Goal: Task Accomplishment & Management: Complete application form

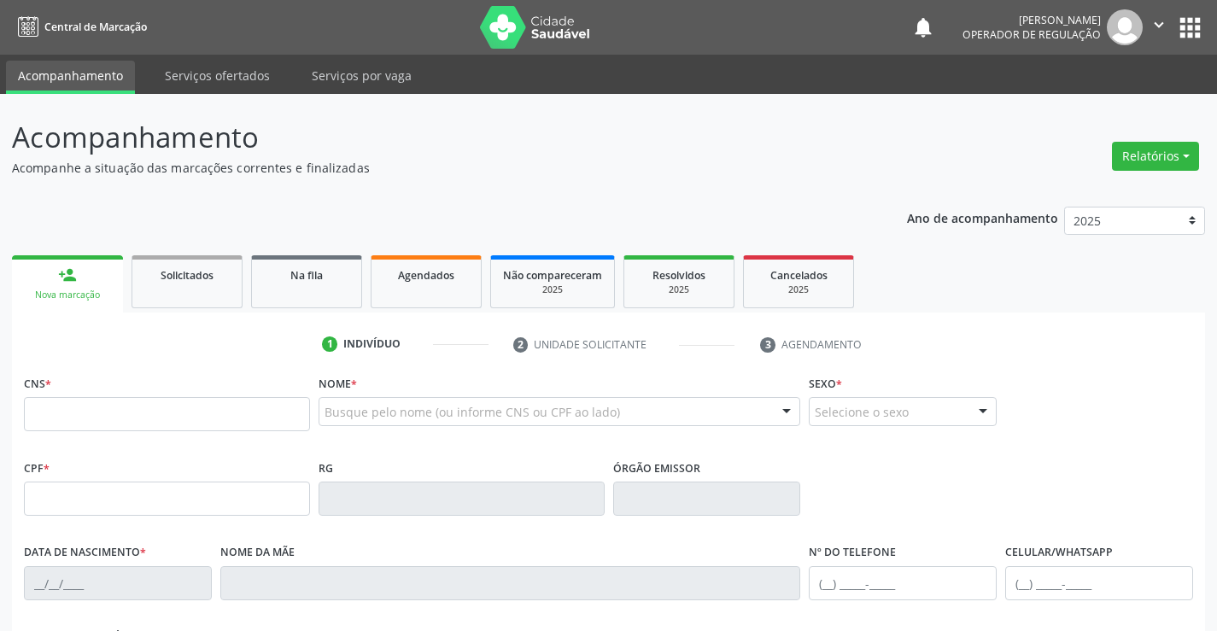
click at [88, 404] on input "text" at bounding box center [167, 414] width 286 height 34
drag, startPoint x: 412, startPoint y: 295, endPoint x: 363, endPoint y: 281, distance: 50.5
click at [412, 295] on link "Agendados" at bounding box center [426, 281] width 111 height 53
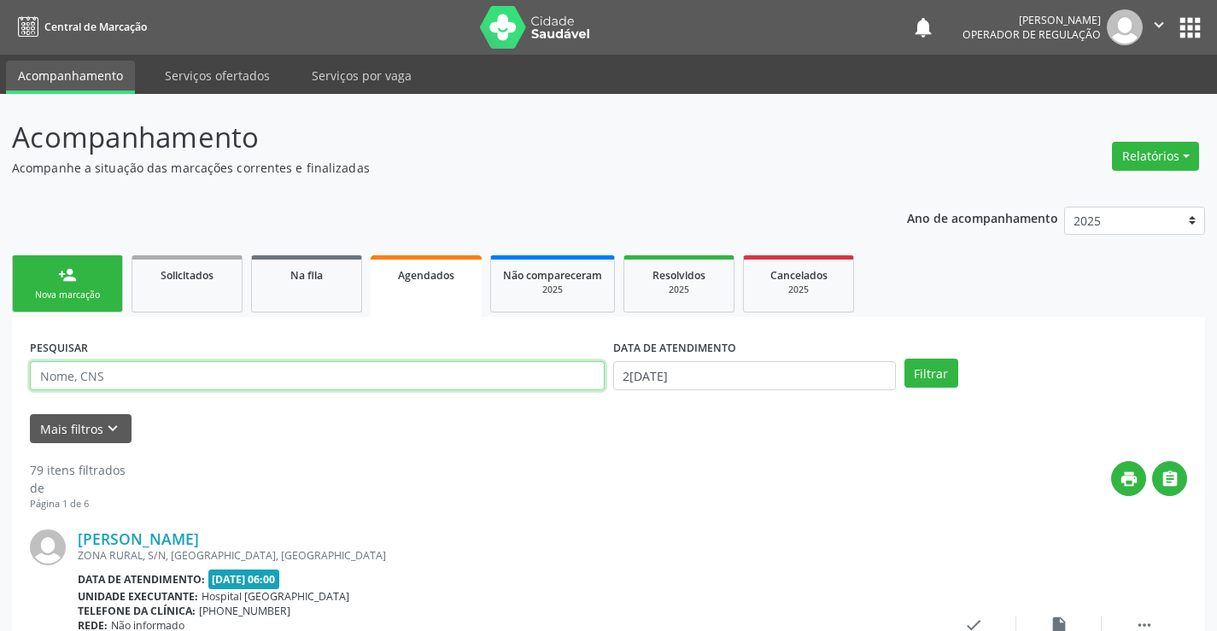
drag, startPoint x: 102, startPoint y: 378, endPoint x: 198, endPoint y: 369, distance: 96.1
click at [105, 378] on input "text" at bounding box center [317, 375] width 575 height 29
type input "700307991018832"
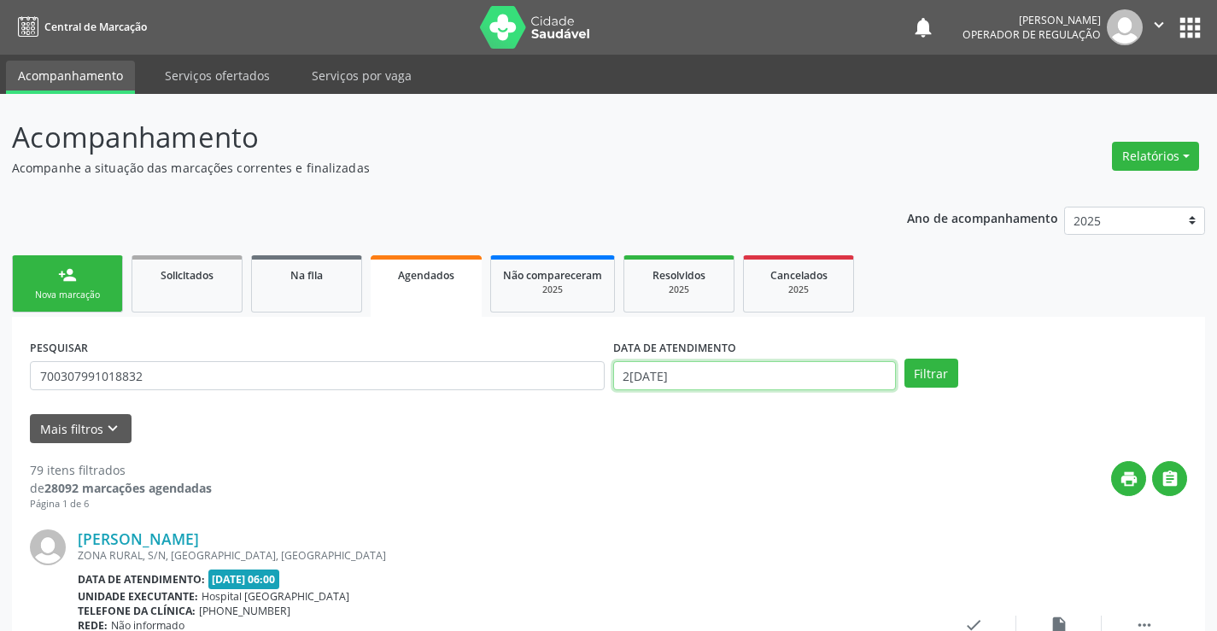
click at [768, 366] on input "2[DATE]" at bounding box center [754, 375] width 283 height 29
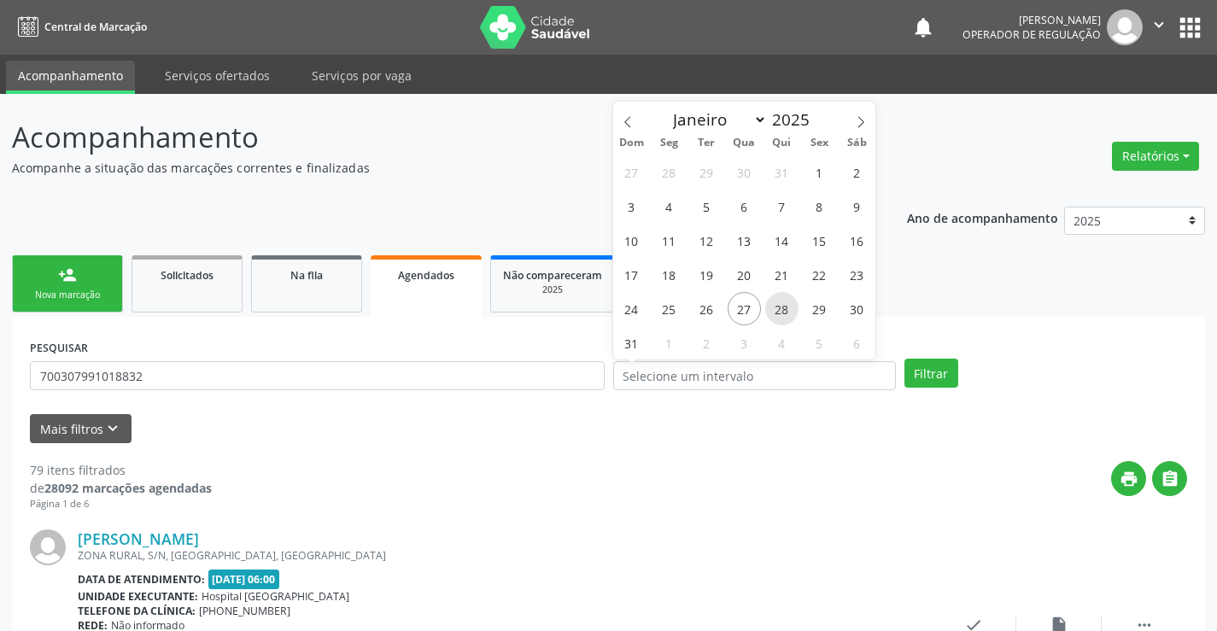
click at [783, 309] on span "28" at bounding box center [781, 308] width 33 height 33
type input "28/08/2025"
click at [783, 309] on span "28" at bounding box center [781, 308] width 33 height 33
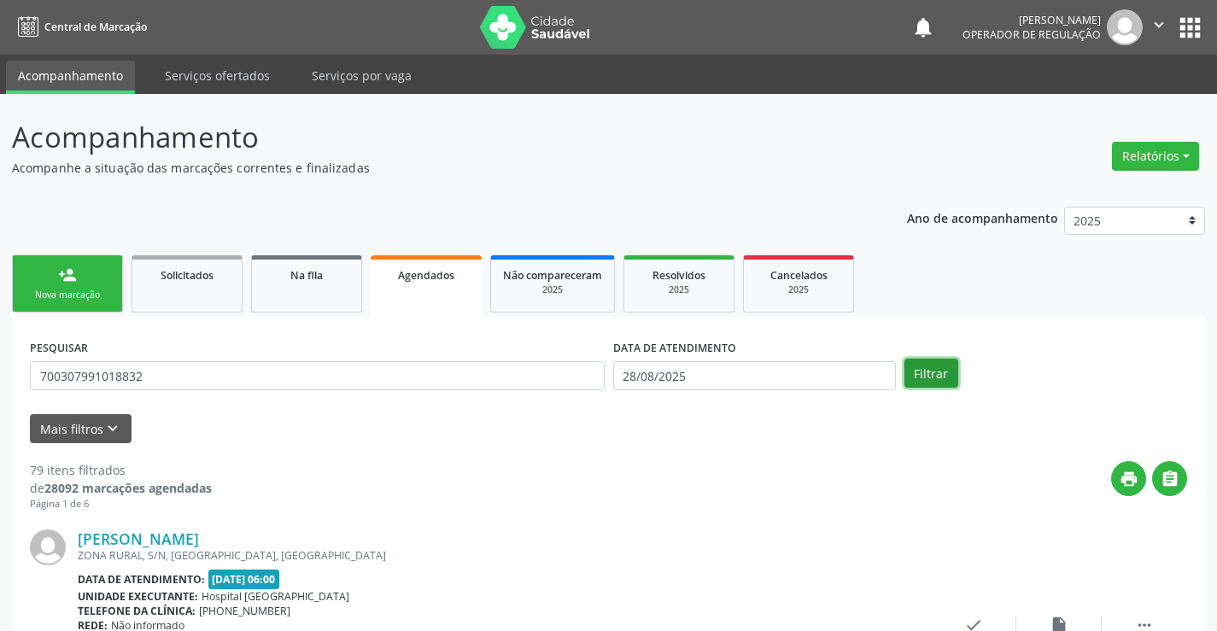
click at [941, 381] on button "Filtrar" at bounding box center [931, 373] width 54 height 29
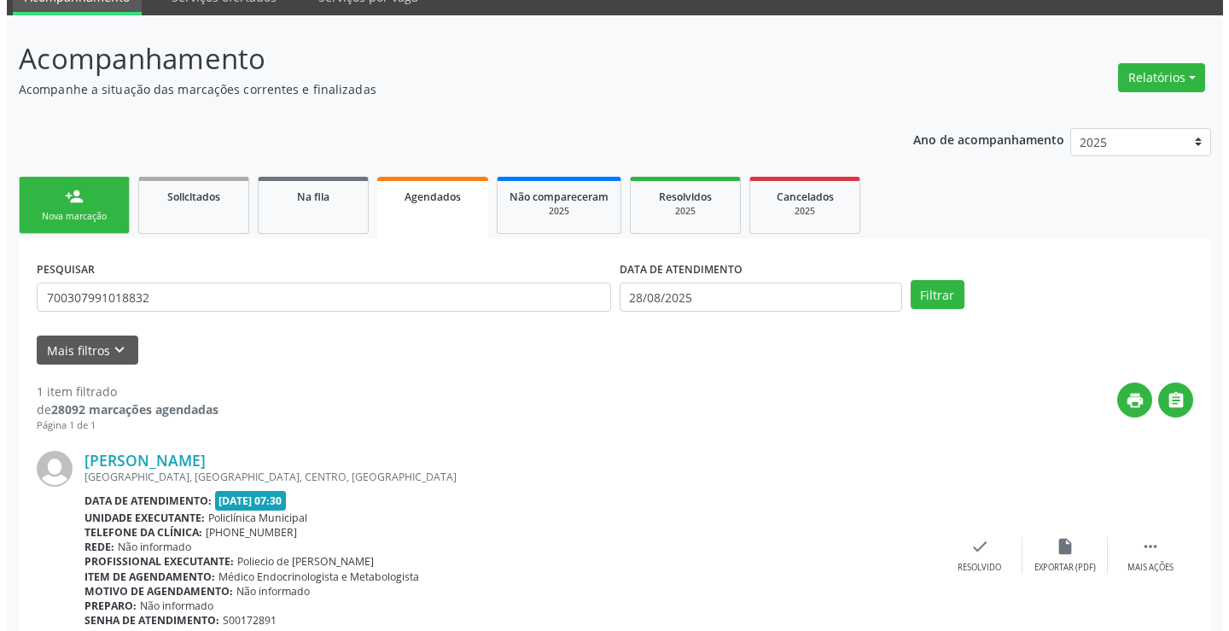
scroll to position [155, 0]
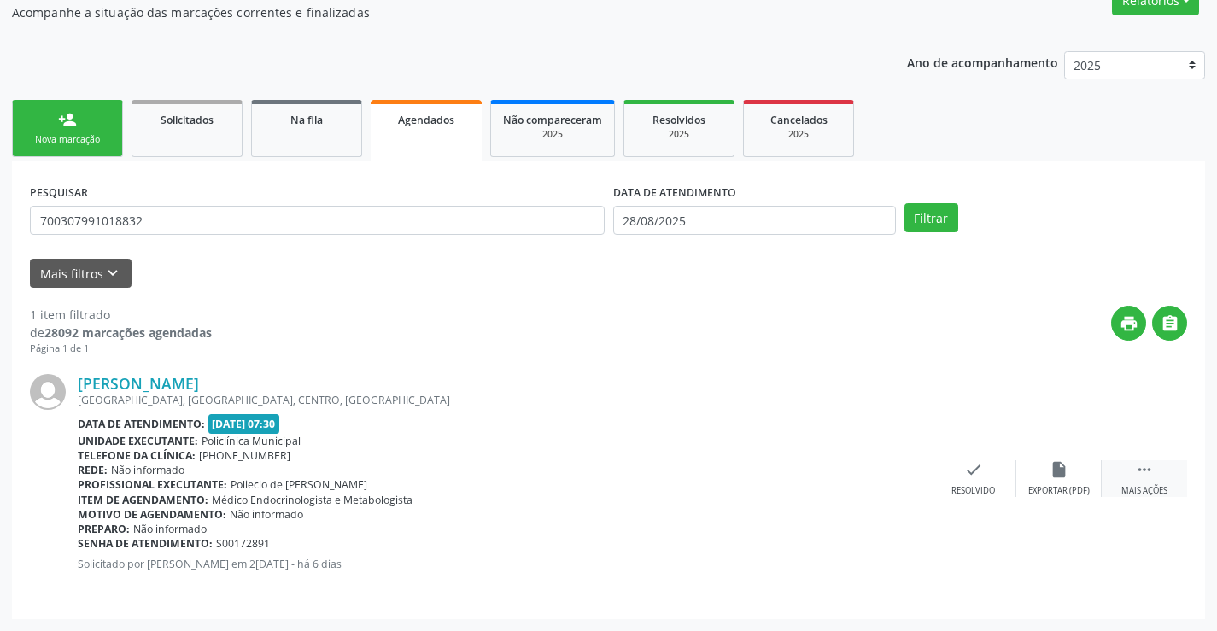
click at [1147, 480] on div " Mais ações" at bounding box center [1143, 478] width 85 height 37
click at [888, 466] on icon "cancel" at bounding box center [888, 469] width 19 height 19
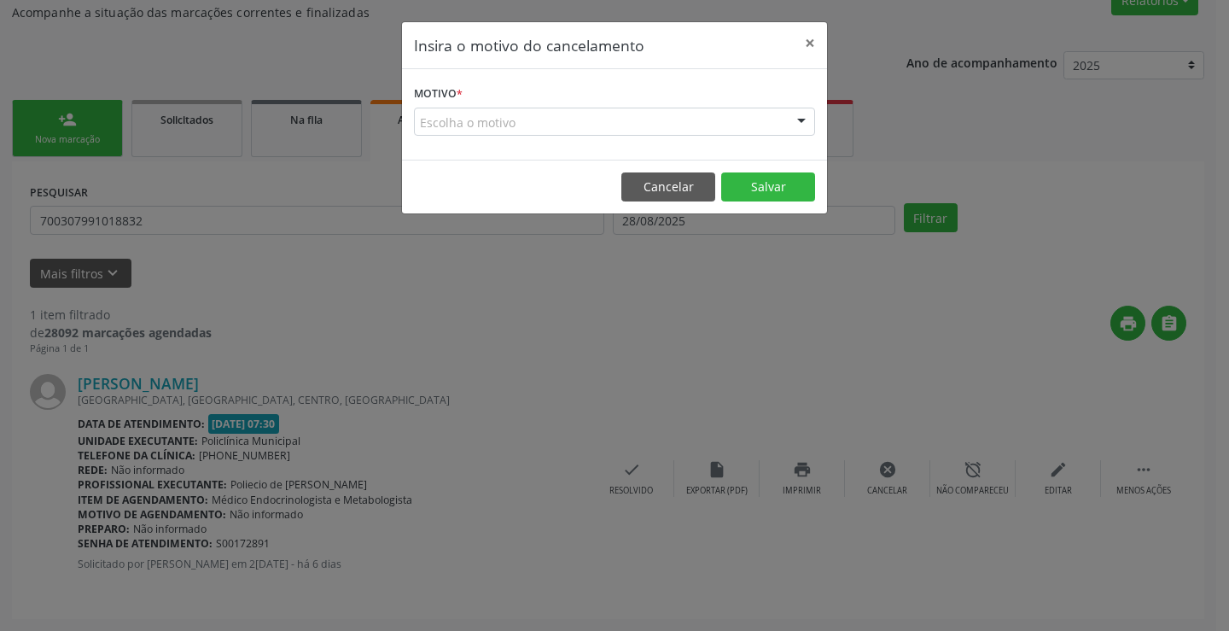
click at [786, 115] on div "Escolha o motivo Outro Médico - Participação em eventos (ex: congresso) Médico …" at bounding box center [614, 122] width 401 height 29
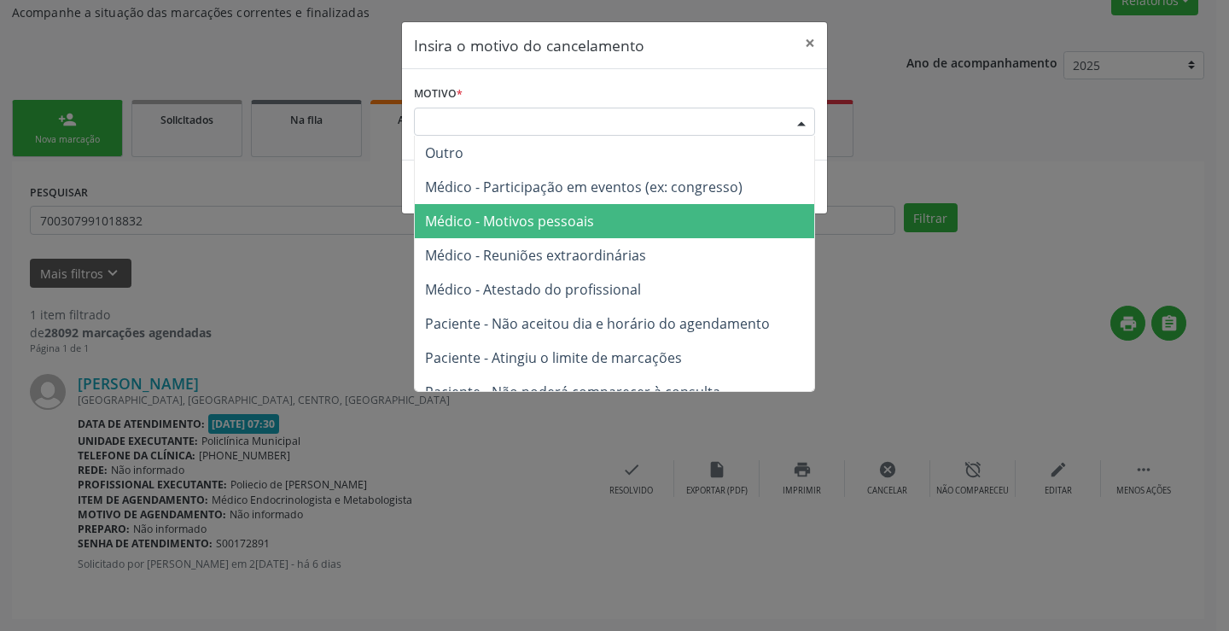
click at [490, 214] on span "Médico - Motivos pessoais" at bounding box center [509, 221] width 169 height 19
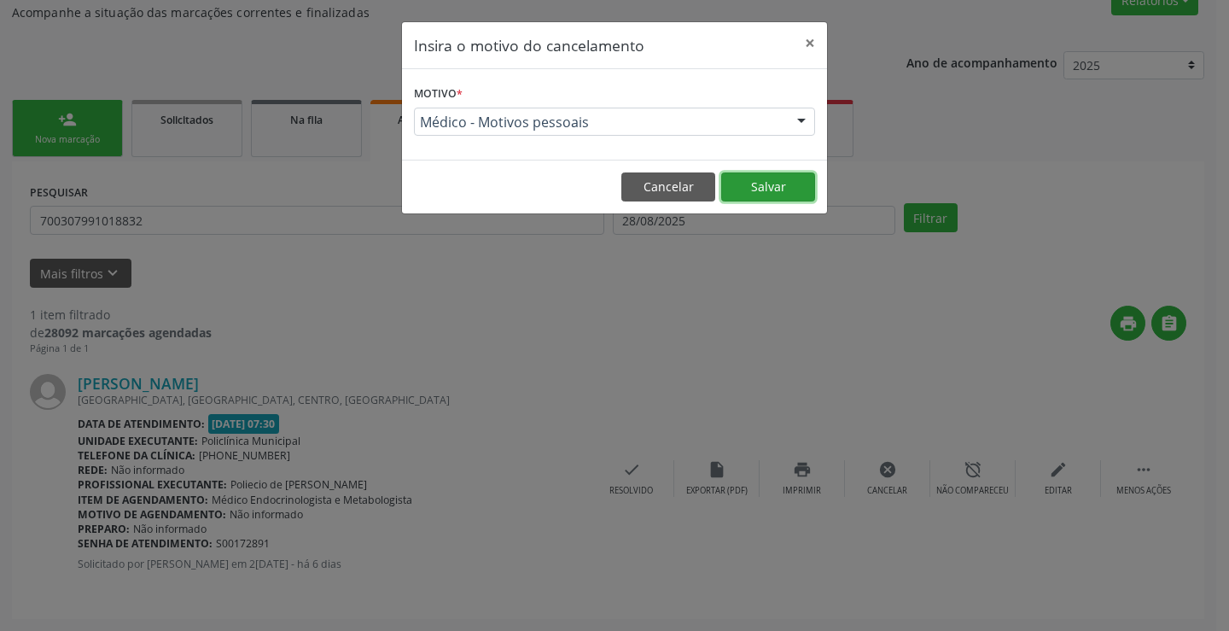
click at [769, 185] on button "Salvar" at bounding box center [768, 186] width 94 height 29
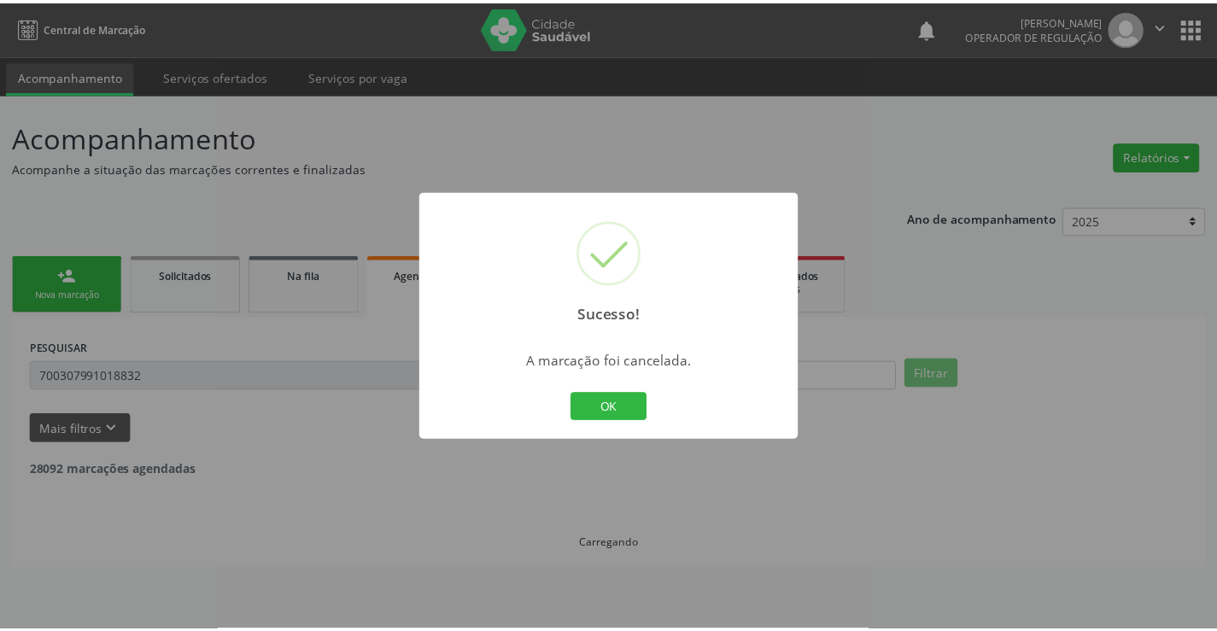
scroll to position [0, 0]
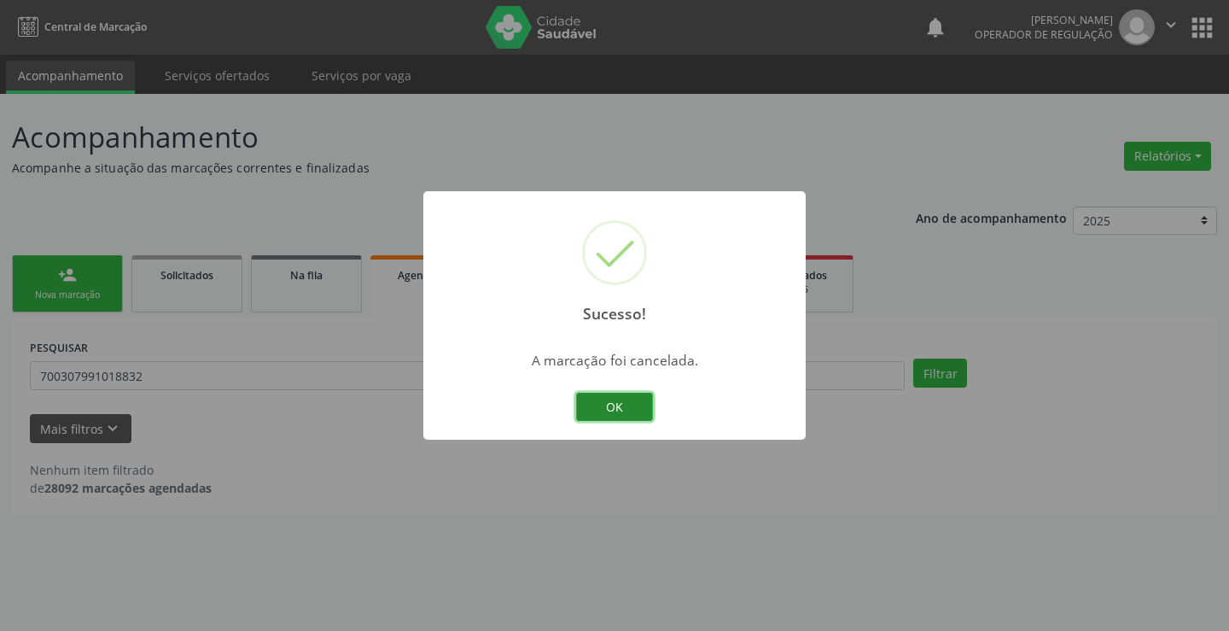
click at [612, 406] on button "OK" at bounding box center [614, 407] width 77 height 29
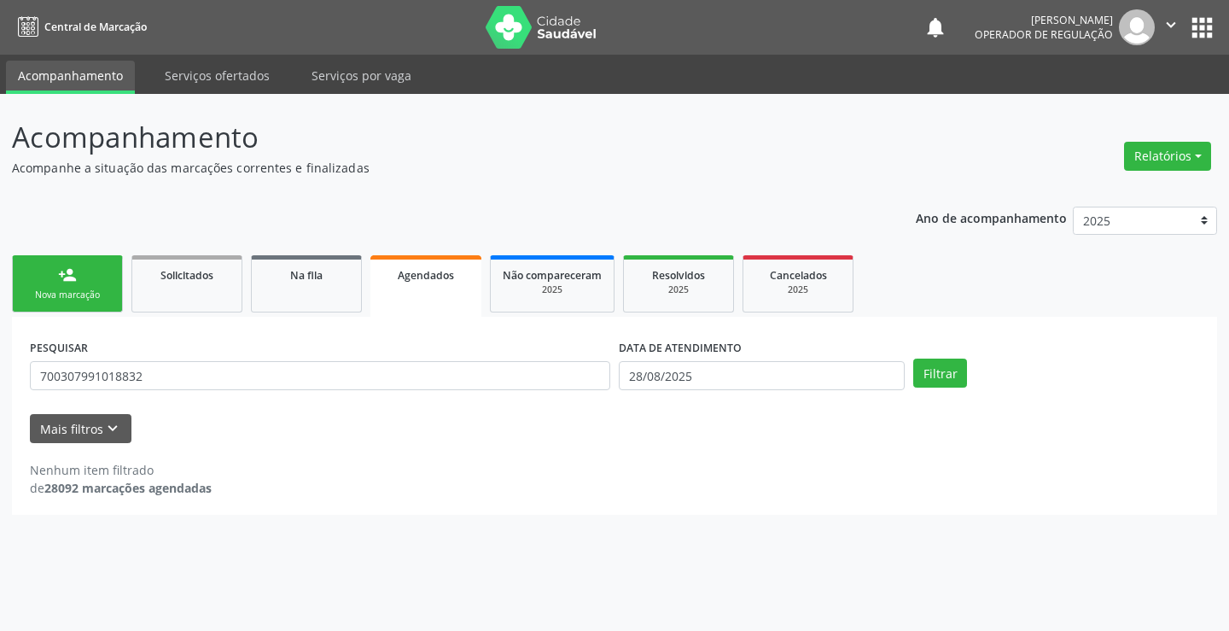
click at [85, 282] on link "person_add Nova marcação" at bounding box center [67, 283] width 111 height 57
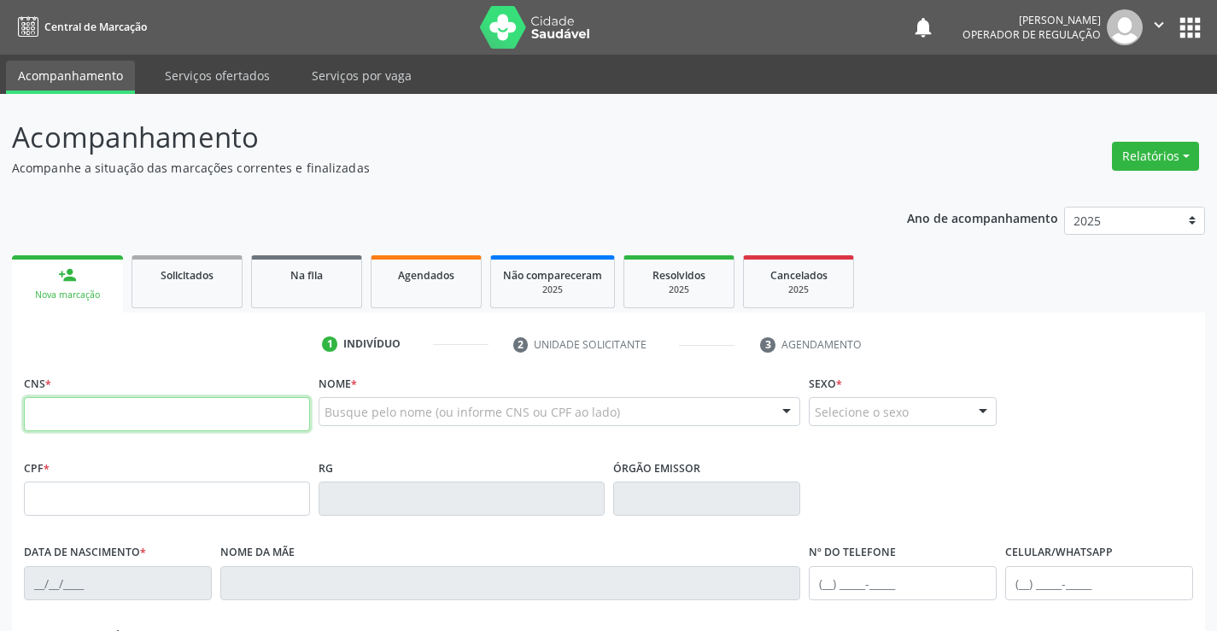
drag, startPoint x: 208, startPoint y: 425, endPoint x: 218, endPoint y: 412, distance: 16.6
click at [201, 423] on input "text" at bounding box center [167, 414] width 286 height 34
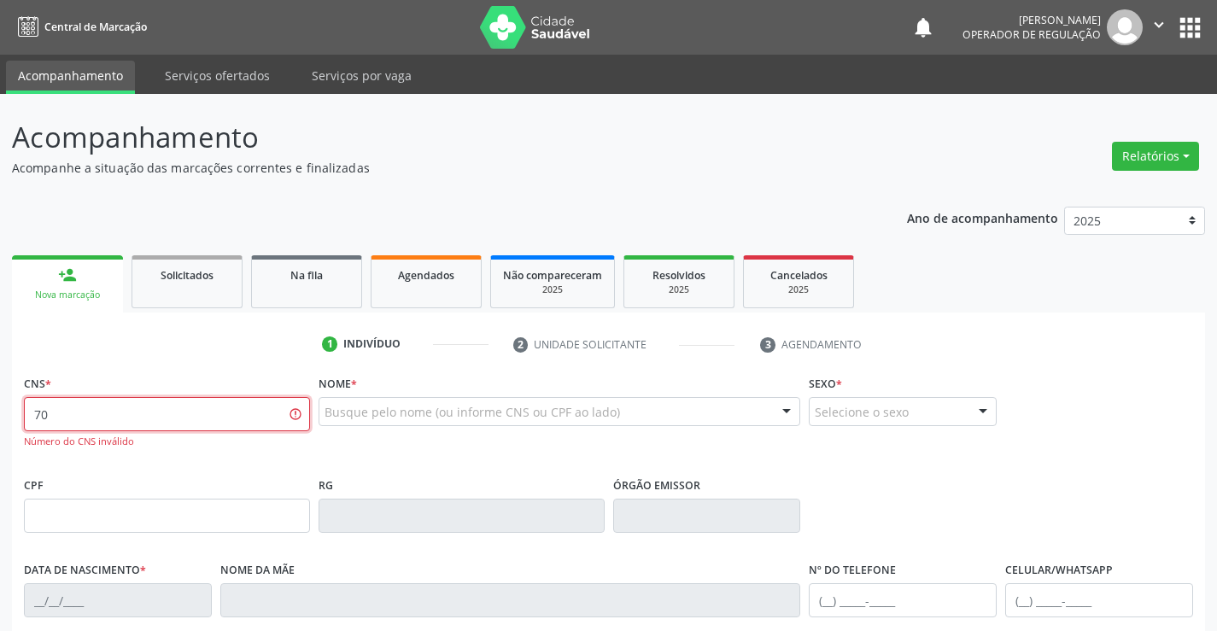
type input "7"
type input "700 7099 9013 4276"
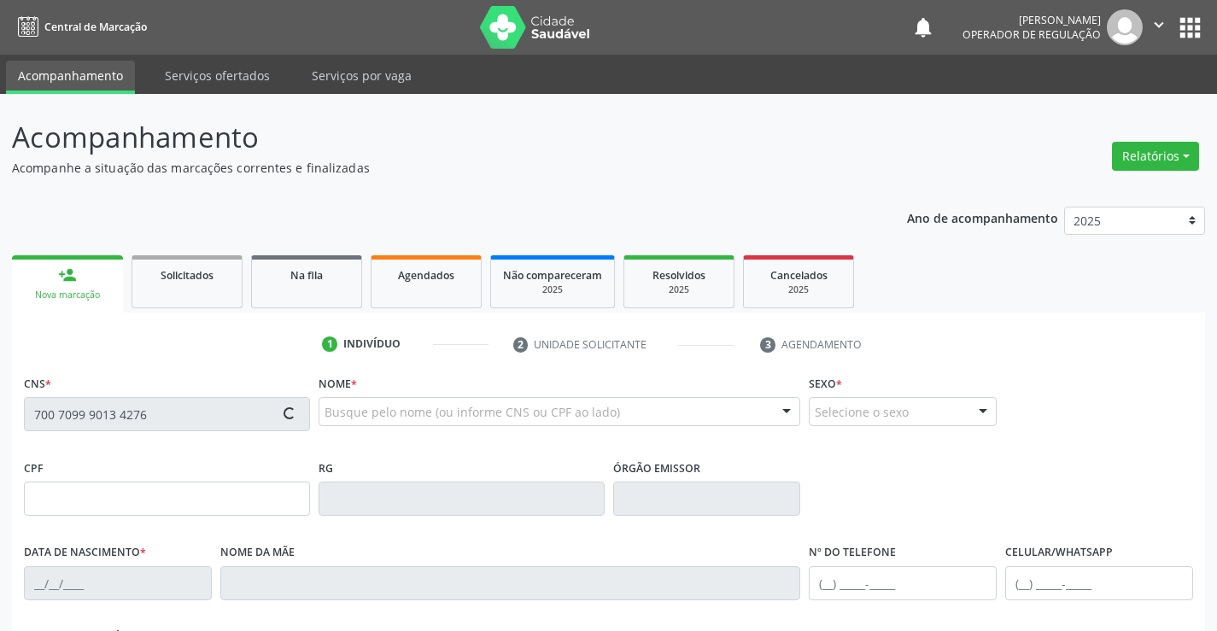
type input "0[DATE]"
type input "[PHONE_NUMBER]"
type input "SN"
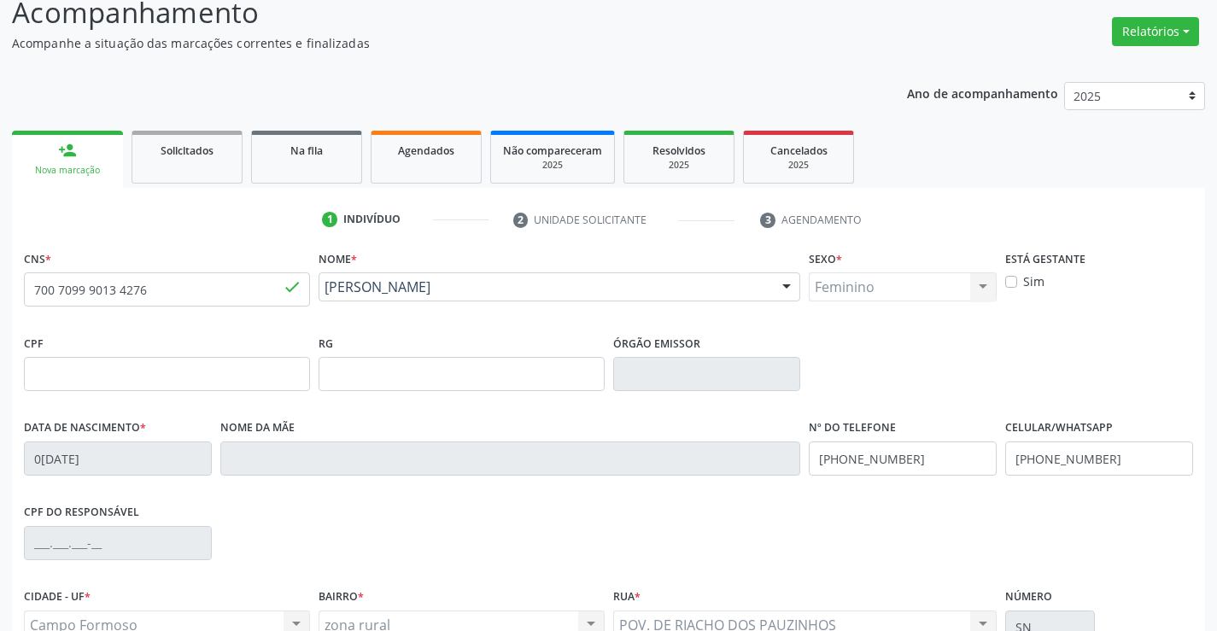
scroll to position [295, 0]
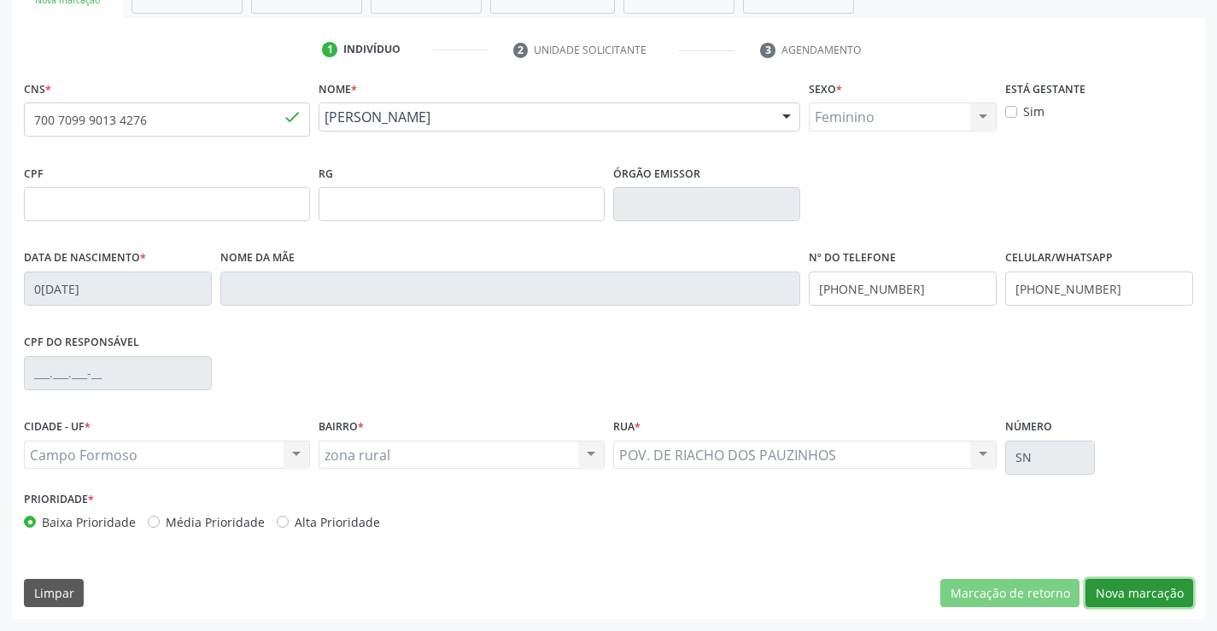
click at [1147, 584] on button "Nova marcação" at bounding box center [1139, 593] width 108 height 29
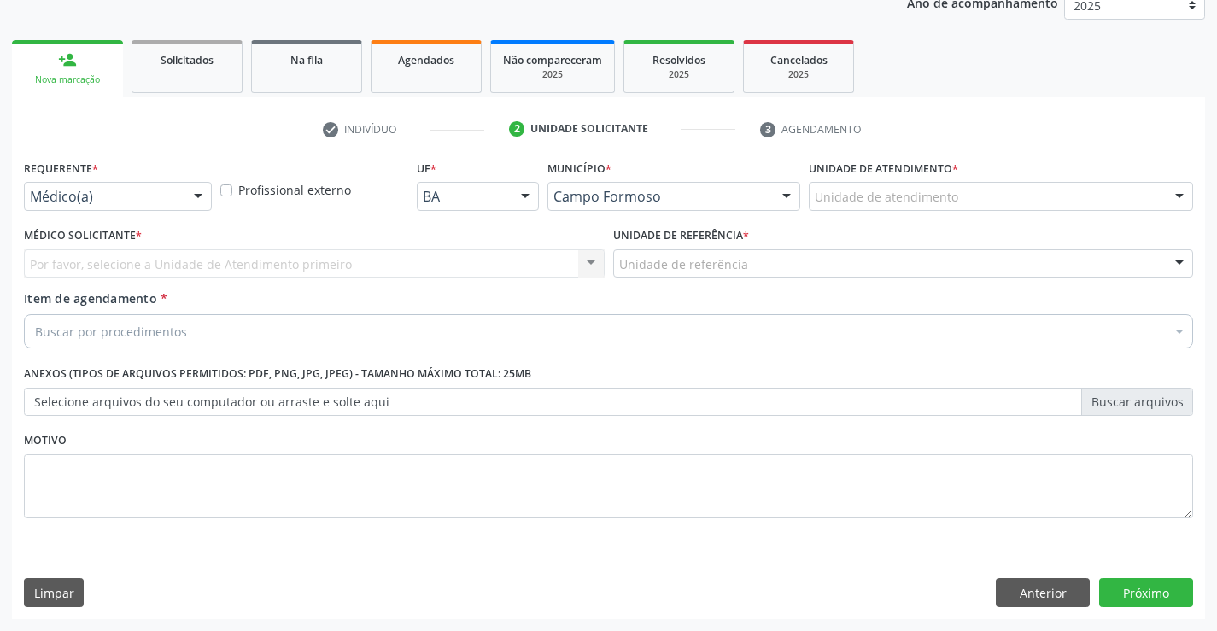
scroll to position [215, 0]
click at [190, 190] on div at bounding box center [198, 197] width 26 height 29
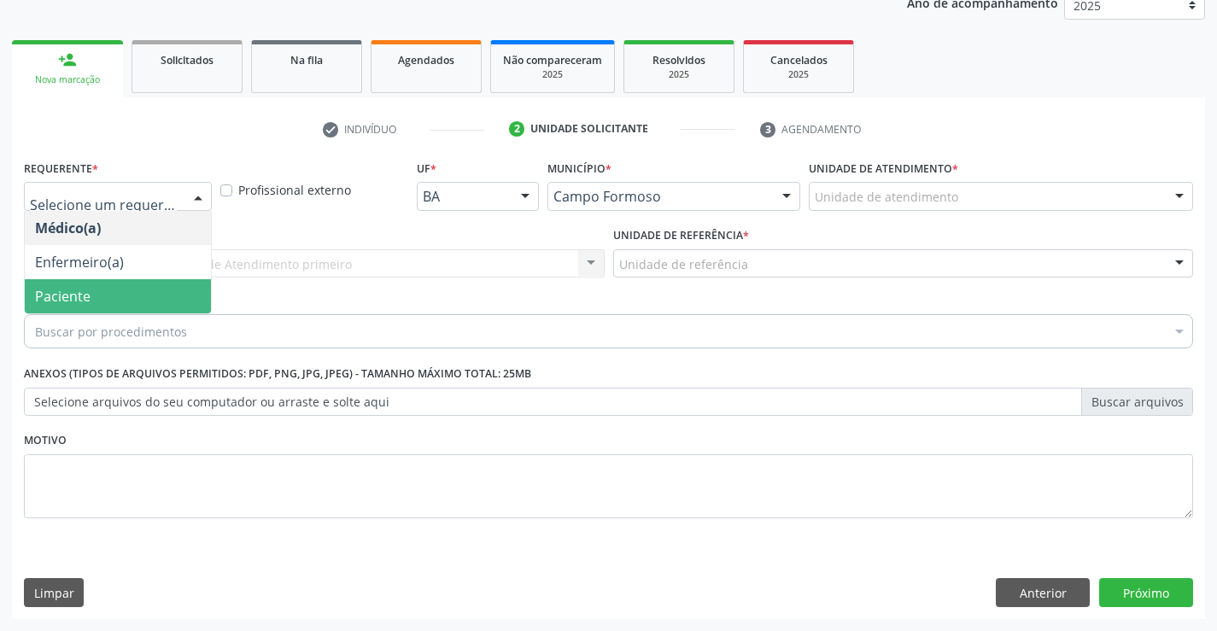
click at [73, 301] on span "Paciente" at bounding box center [62, 296] width 55 height 19
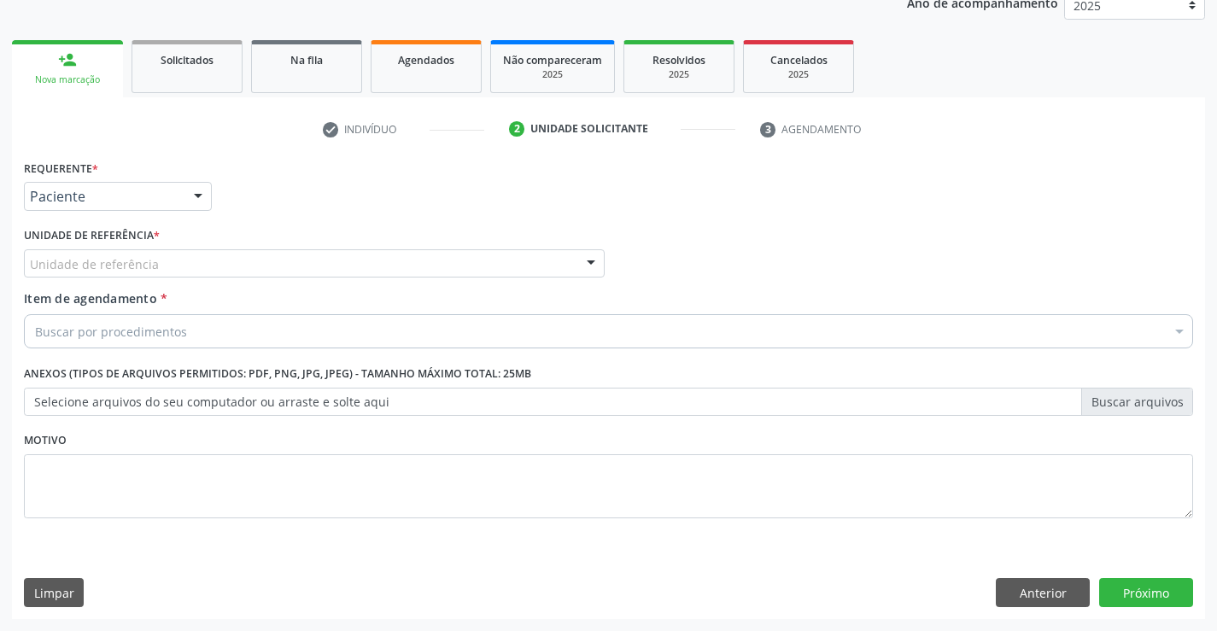
click at [591, 260] on div at bounding box center [591, 264] width 26 height 29
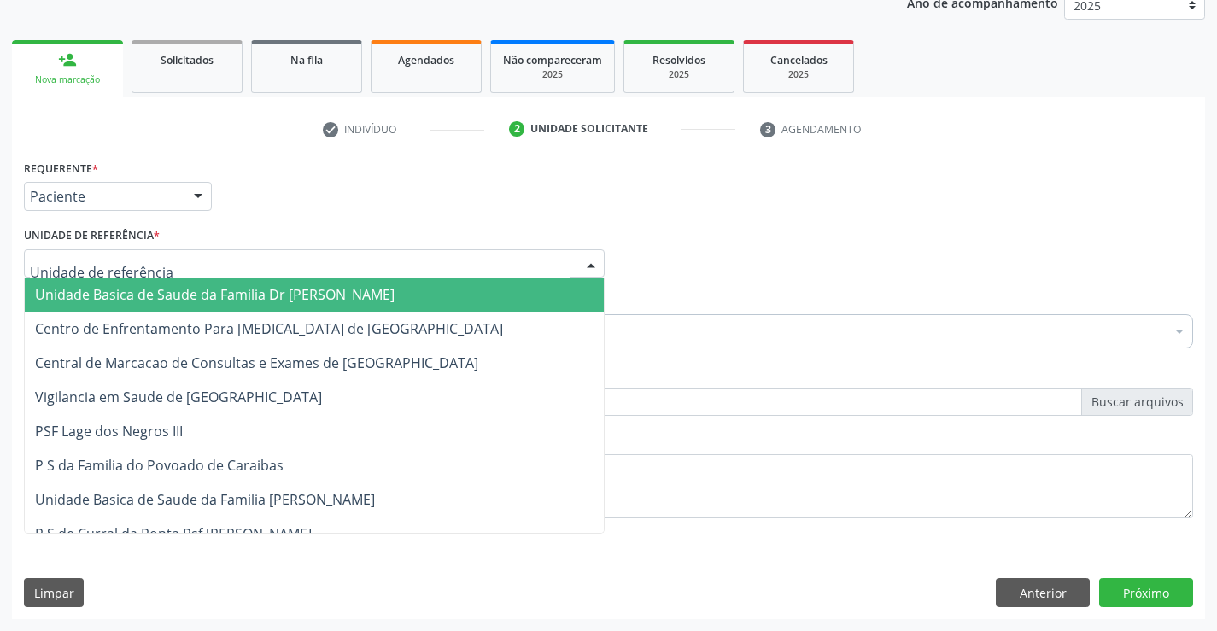
click at [195, 295] on span "Unidade Basica de Saude da Familia Dr [PERSON_NAME]" at bounding box center [214, 294] width 359 height 19
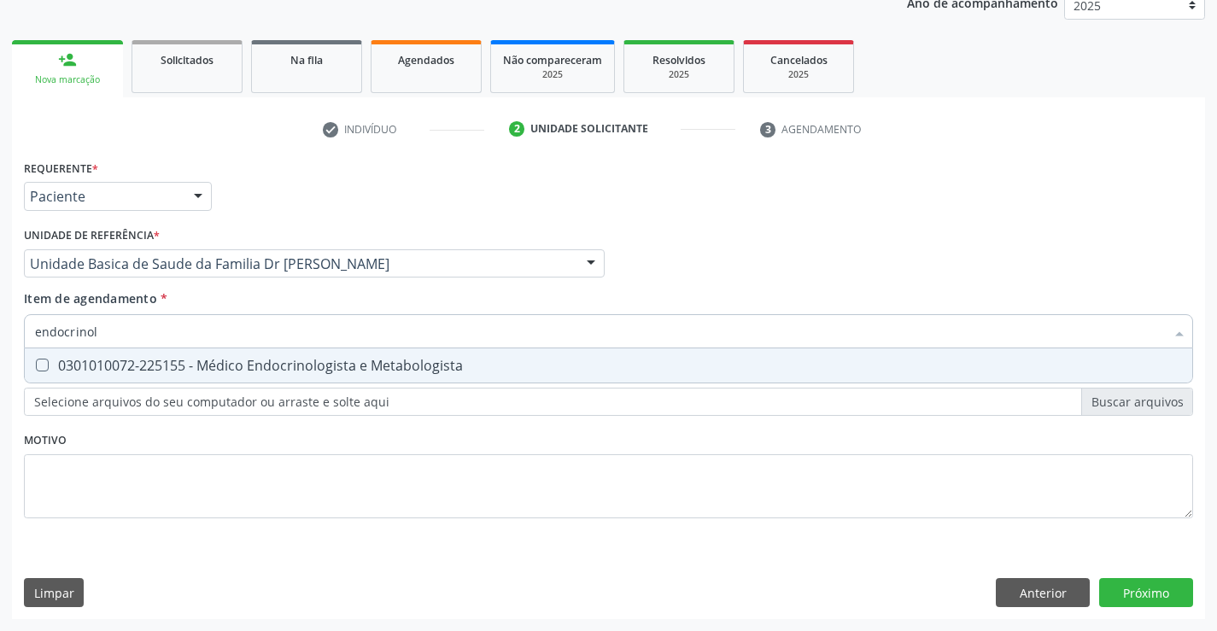
type input "endocrinolo"
click at [340, 359] on div "0301010072-225155 - Médico Endocrinologista e Metabologista" at bounding box center [608, 366] width 1147 height 14
checkbox Metabologista "true"
click at [429, 481] on div "Requerente * Paciente Médico(a) Enfermeiro(a) Paciente Nenhum resultado encontr…" at bounding box center [608, 348] width 1169 height 387
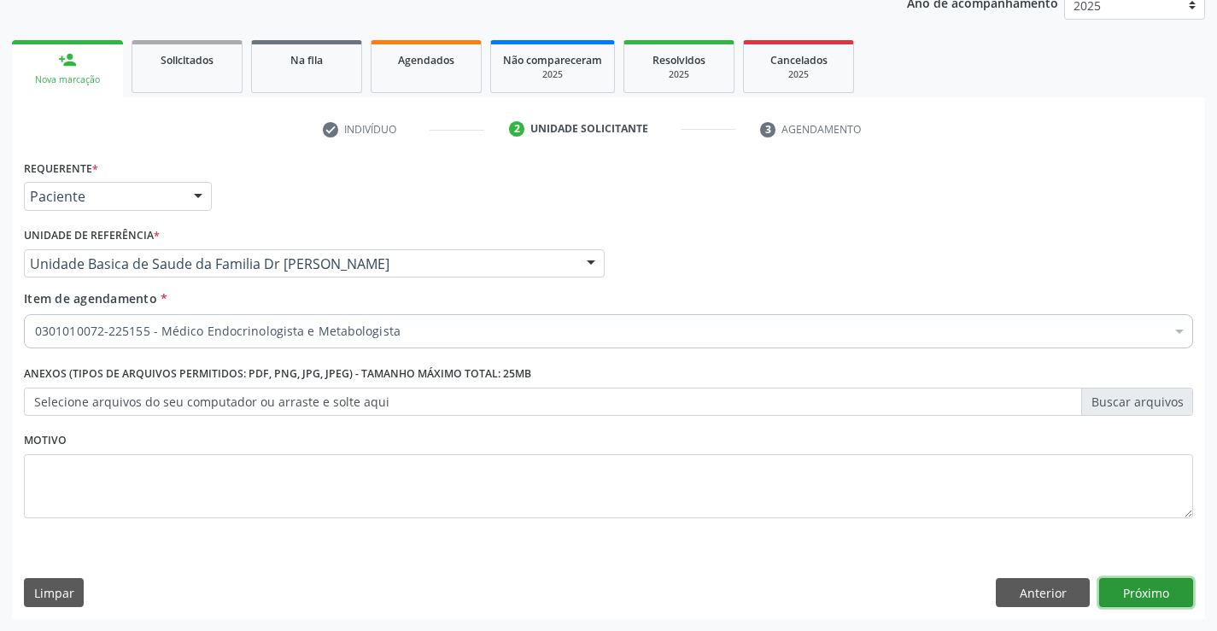
click at [1141, 584] on button "Próximo" at bounding box center [1146, 592] width 94 height 29
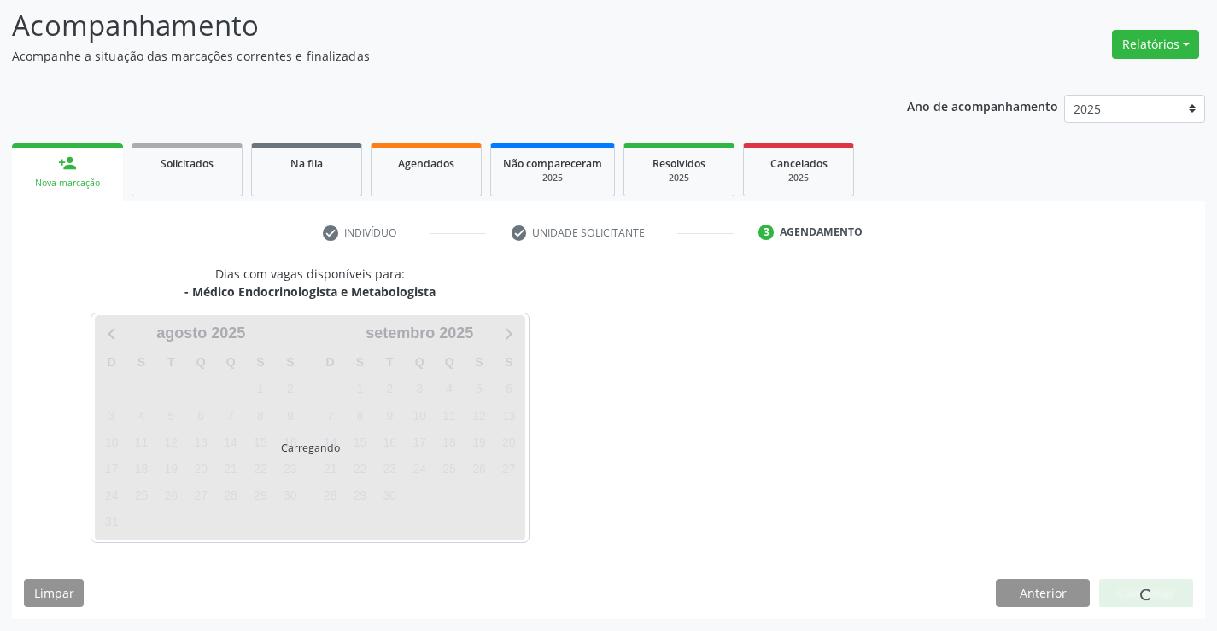
scroll to position [112, 0]
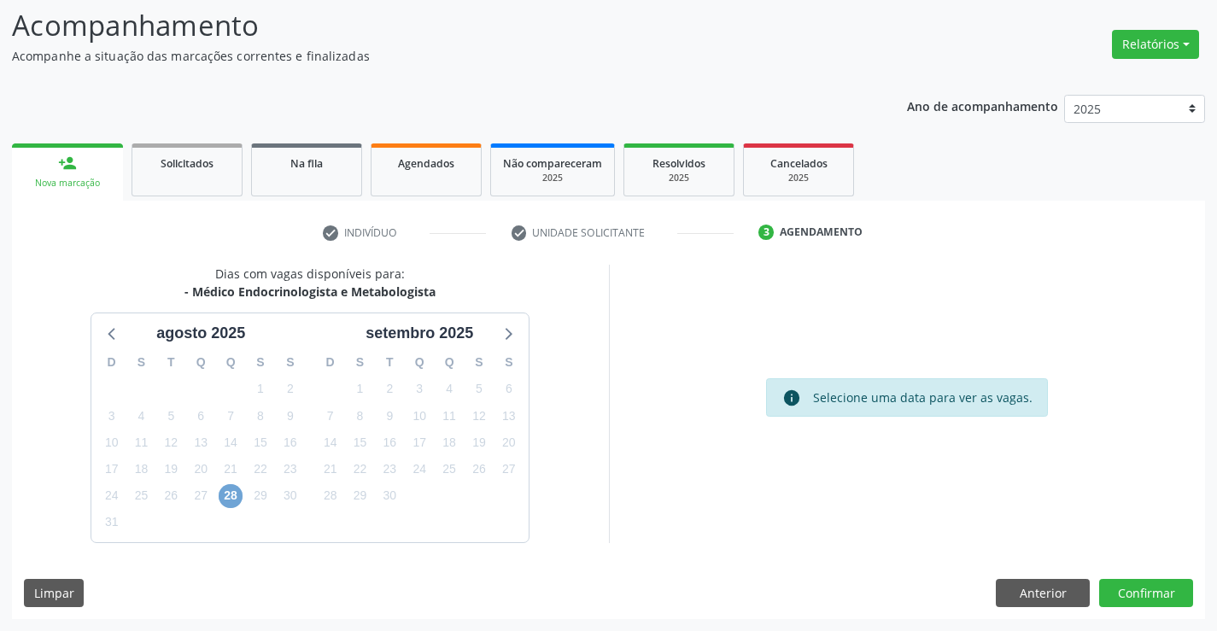
click at [228, 490] on span "28" at bounding box center [231, 496] width 24 height 24
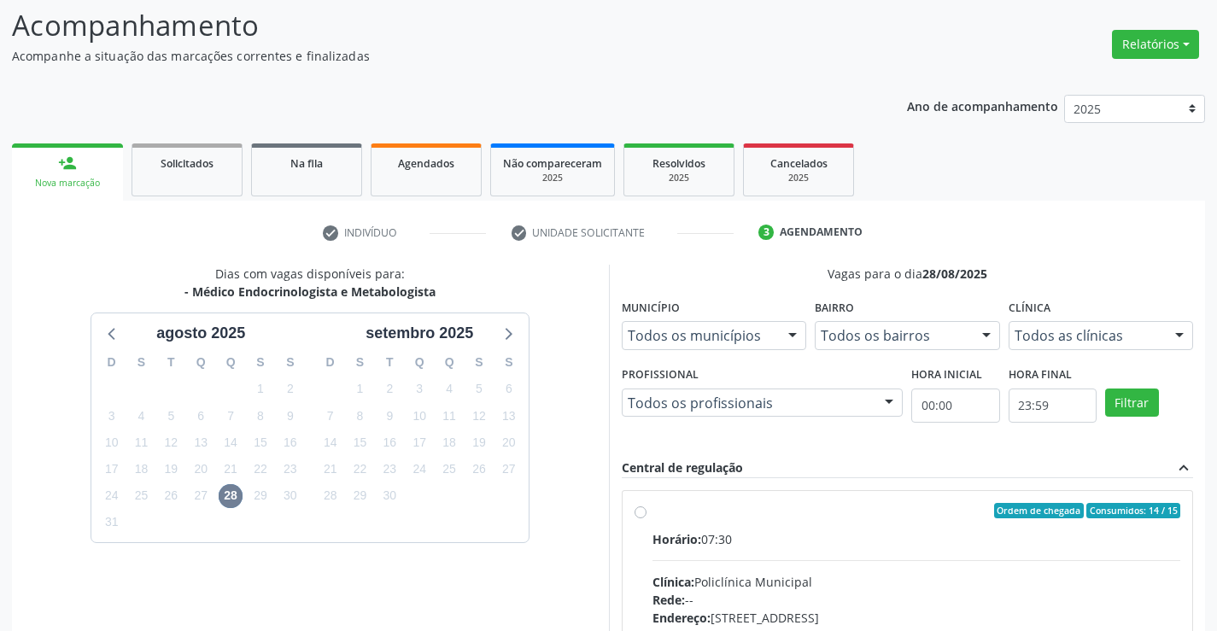
click at [632, 511] on div "Ordem de chegada Consumidos: 14 / 15 Horário: 07:30 Clínica: Policlínica Munici…" at bounding box center [907, 634] width 570 height 286
radio input "true"
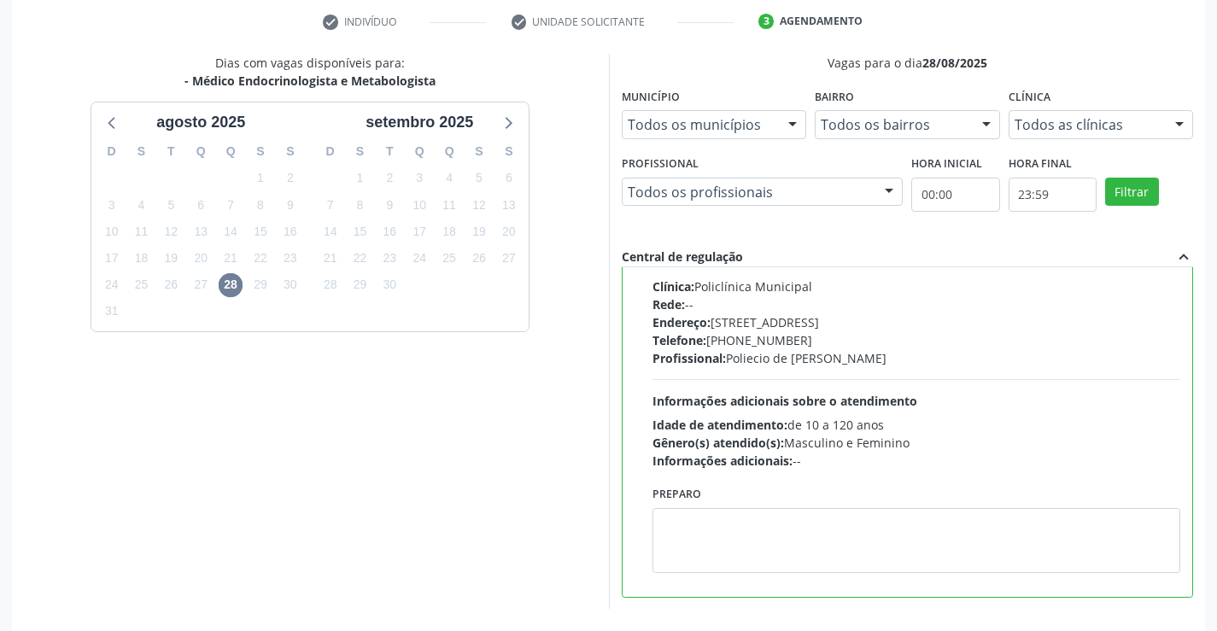
scroll to position [389, 0]
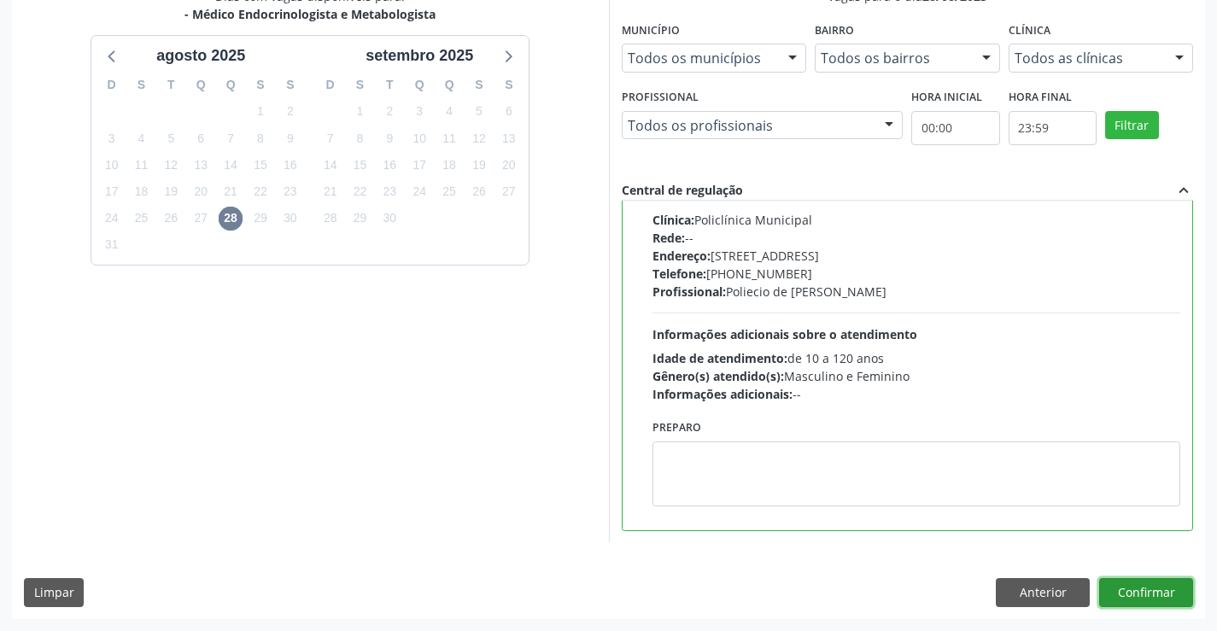
click at [1159, 604] on button "Confirmar" at bounding box center [1146, 592] width 94 height 29
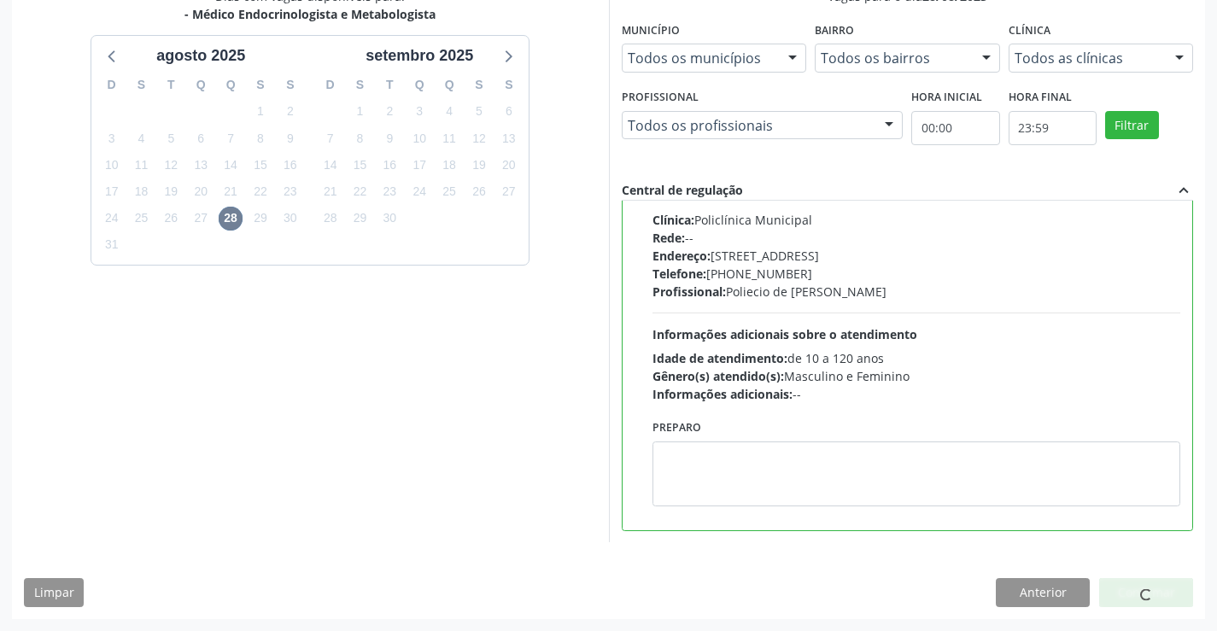
click at [1159, 599] on div at bounding box center [1146, 592] width 94 height 29
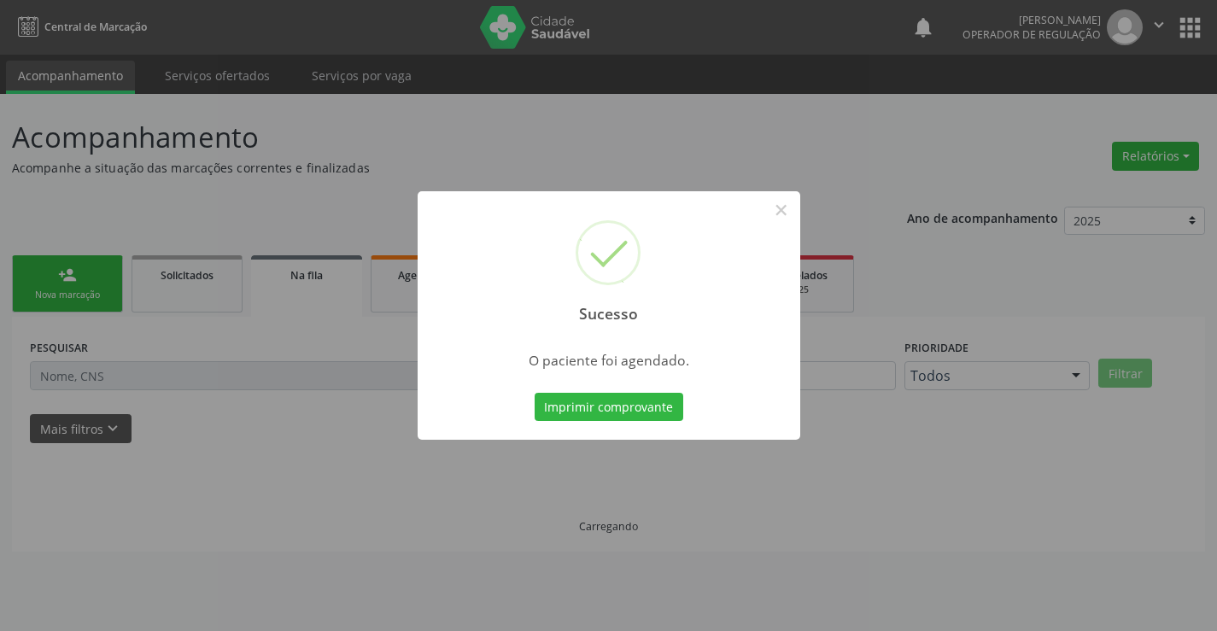
scroll to position [0, 0]
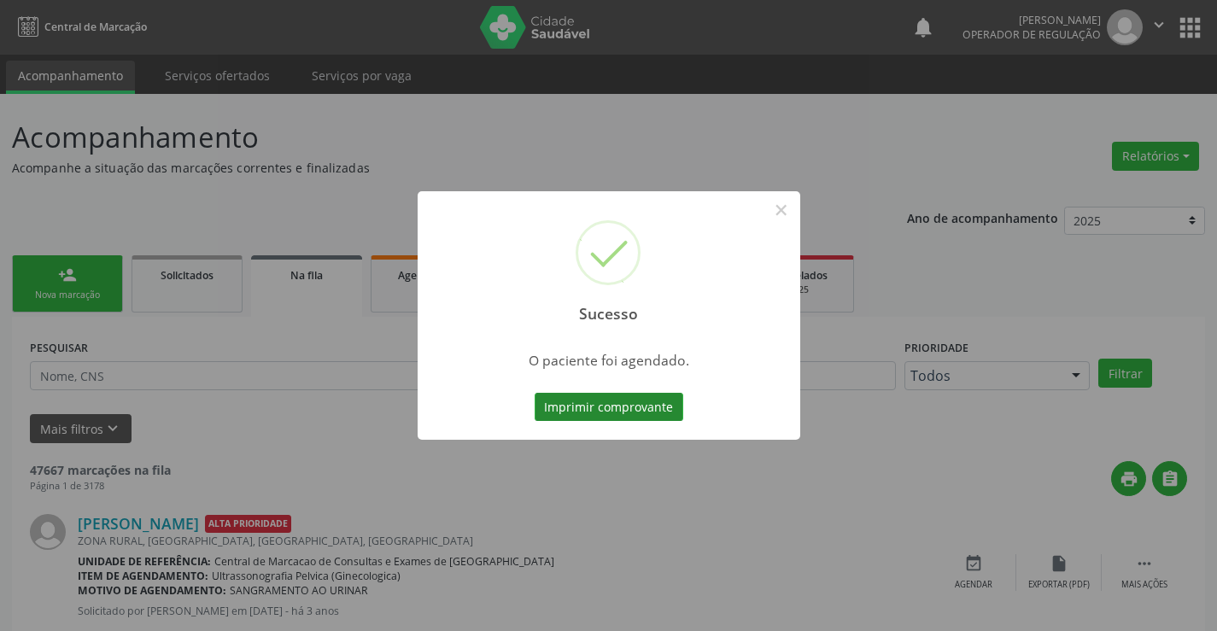
click at [635, 401] on button "Imprimir comprovante" at bounding box center [608, 407] width 149 height 29
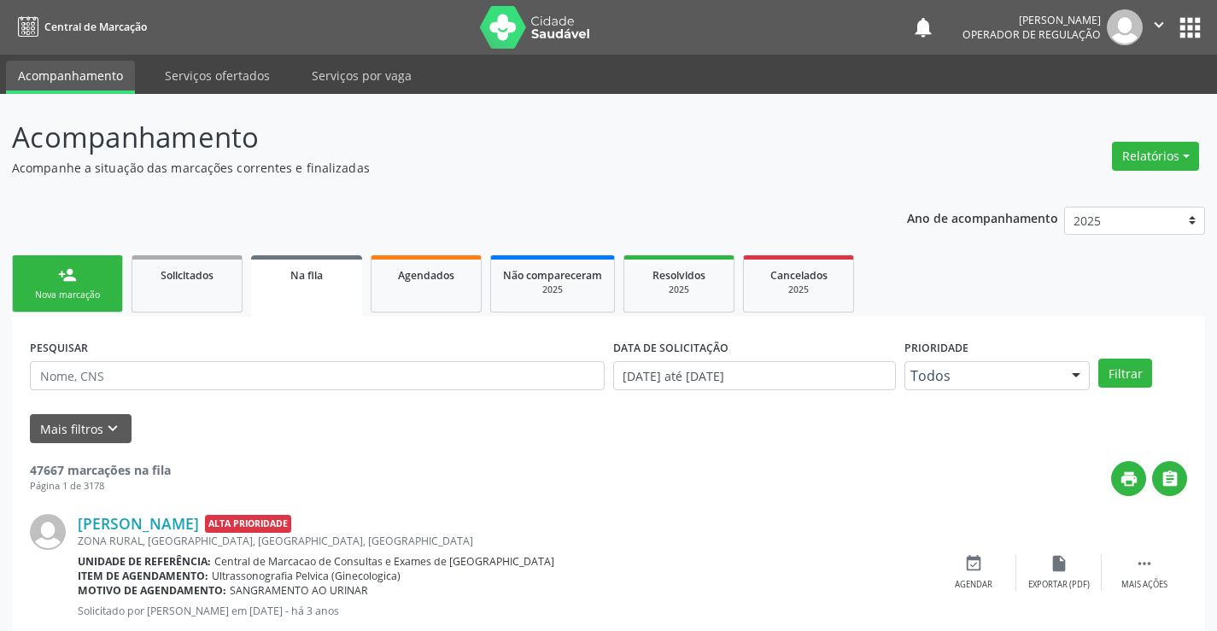
click at [66, 272] on div "person_add" at bounding box center [67, 275] width 19 height 19
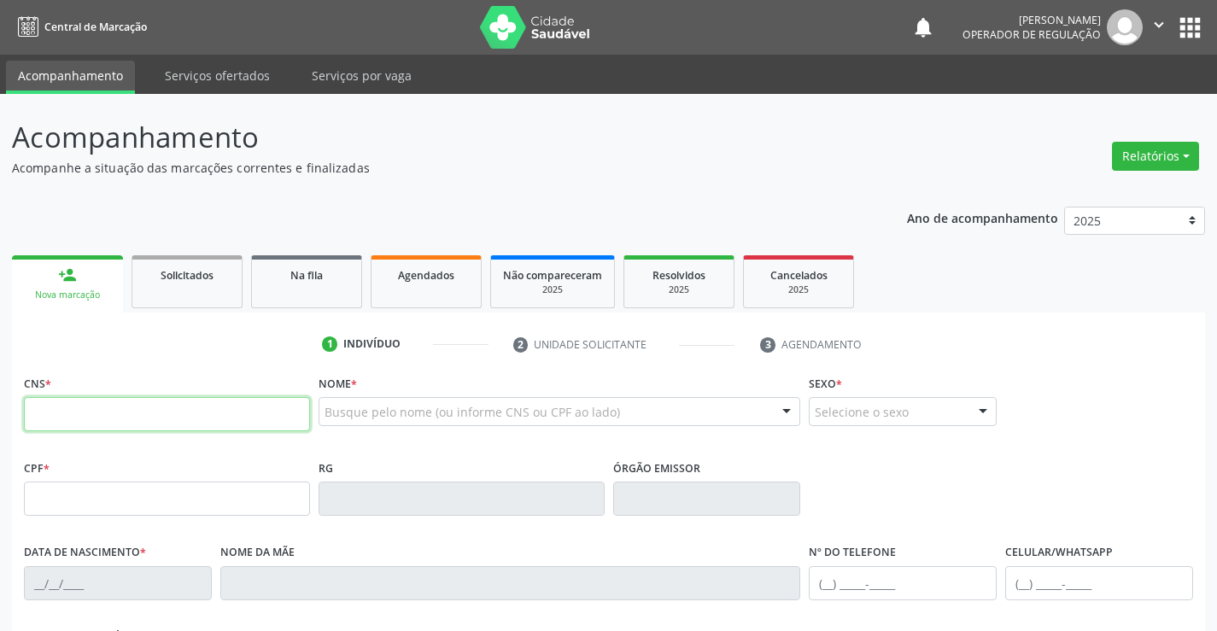
click at [96, 412] on input "text" at bounding box center [167, 414] width 286 height 34
type input "706 0023 6214 3841"
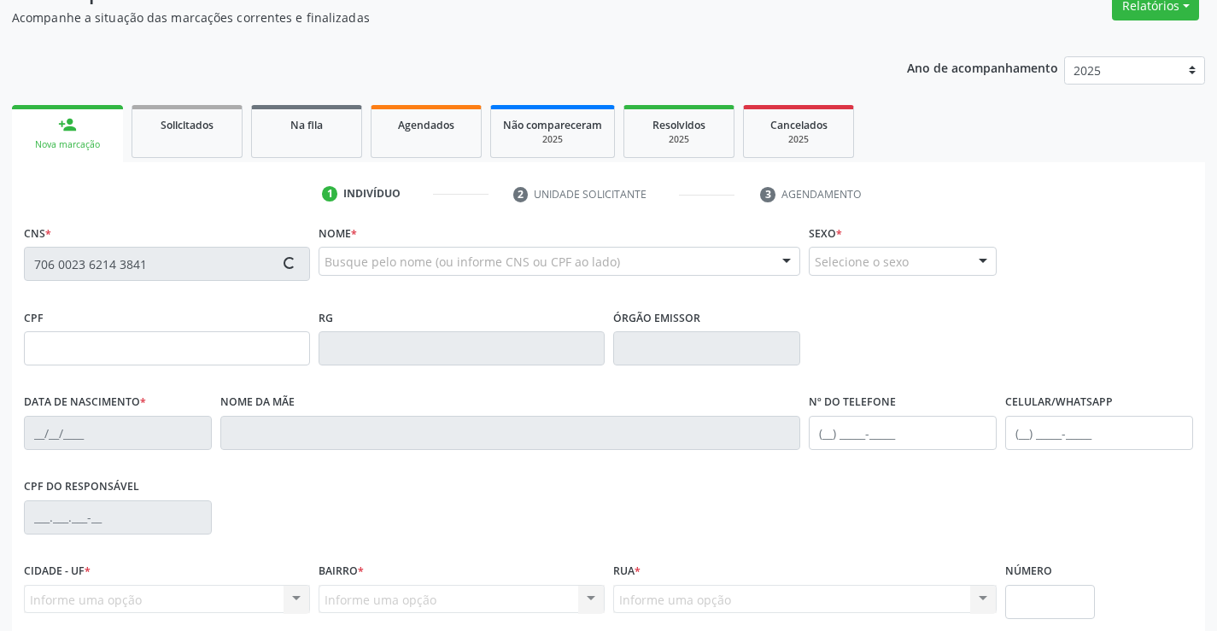
scroll to position [295, 0]
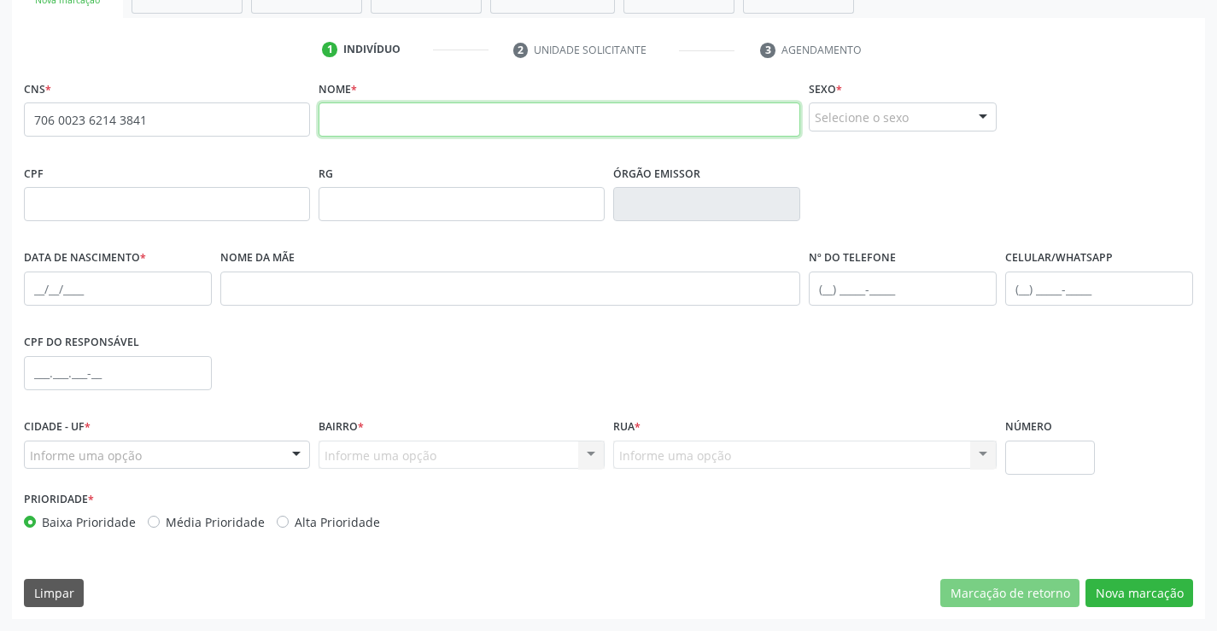
click at [446, 122] on input "text" at bounding box center [559, 119] width 482 height 34
type input "[PERSON_NAME]"
click at [874, 123] on div "Selecione o sexo" at bounding box center [903, 116] width 188 height 29
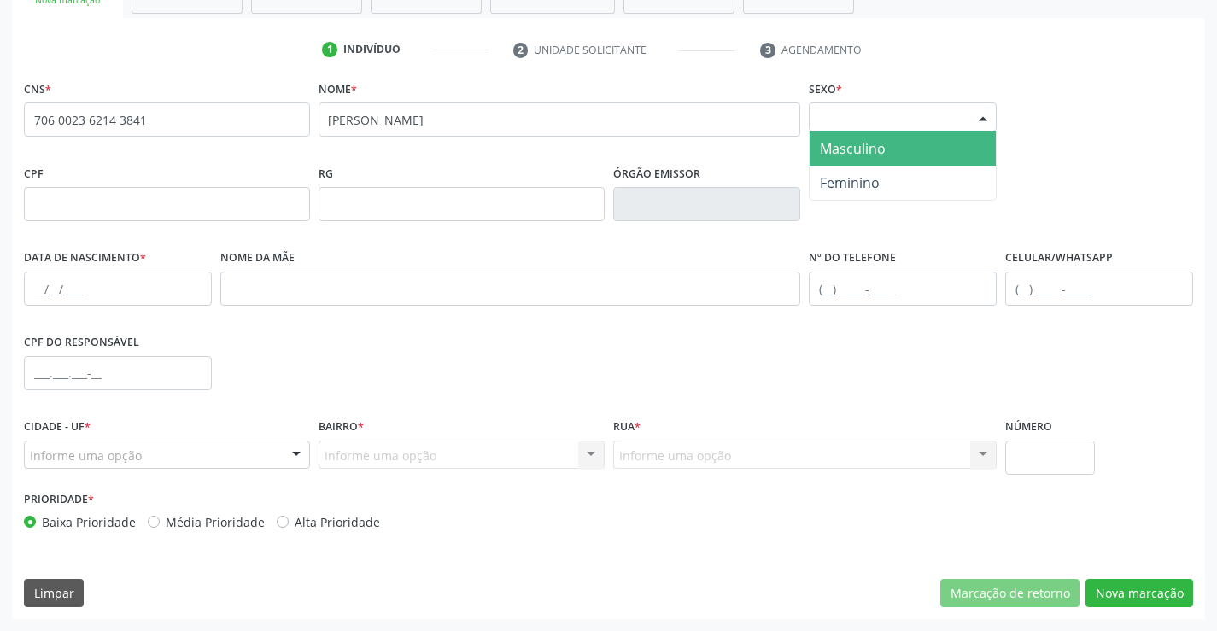
click at [884, 149] on span "Masculino" at bounding box center [853, 148] width 66 height 19
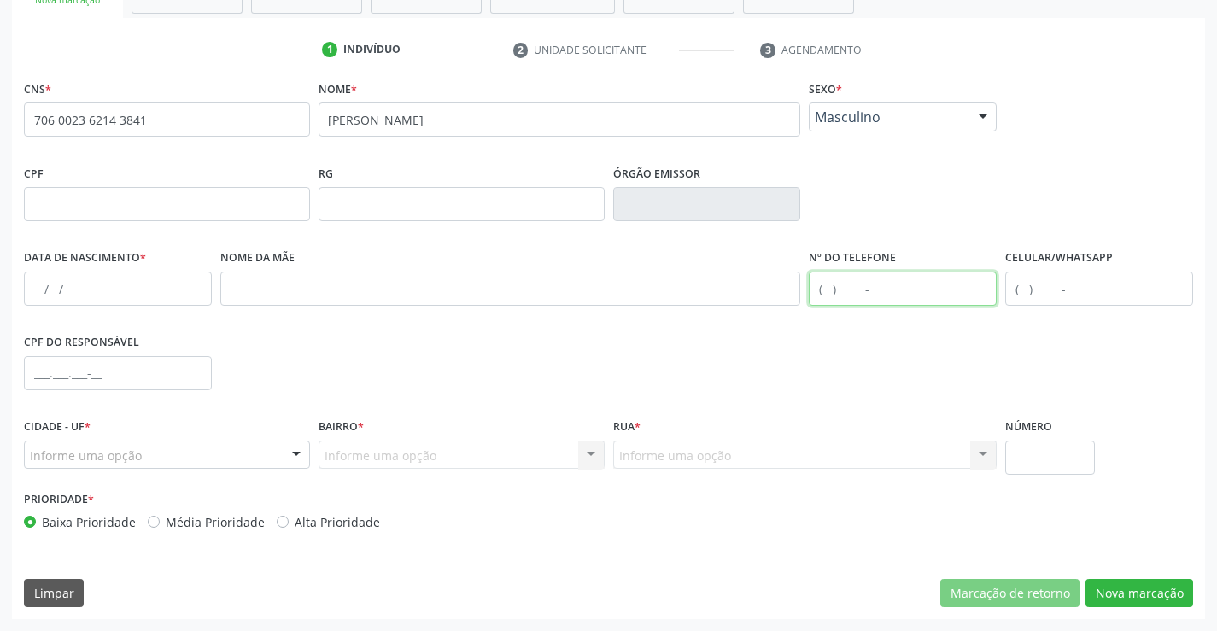
click at [861, 289] on input "text" at bounding box center [903, 289] width 188 height 34
type input "[PHONE_NUMBER]"
click at [277, 449] on div "Informe uma opção" at bounding box center [167, 455] width 286 height 29
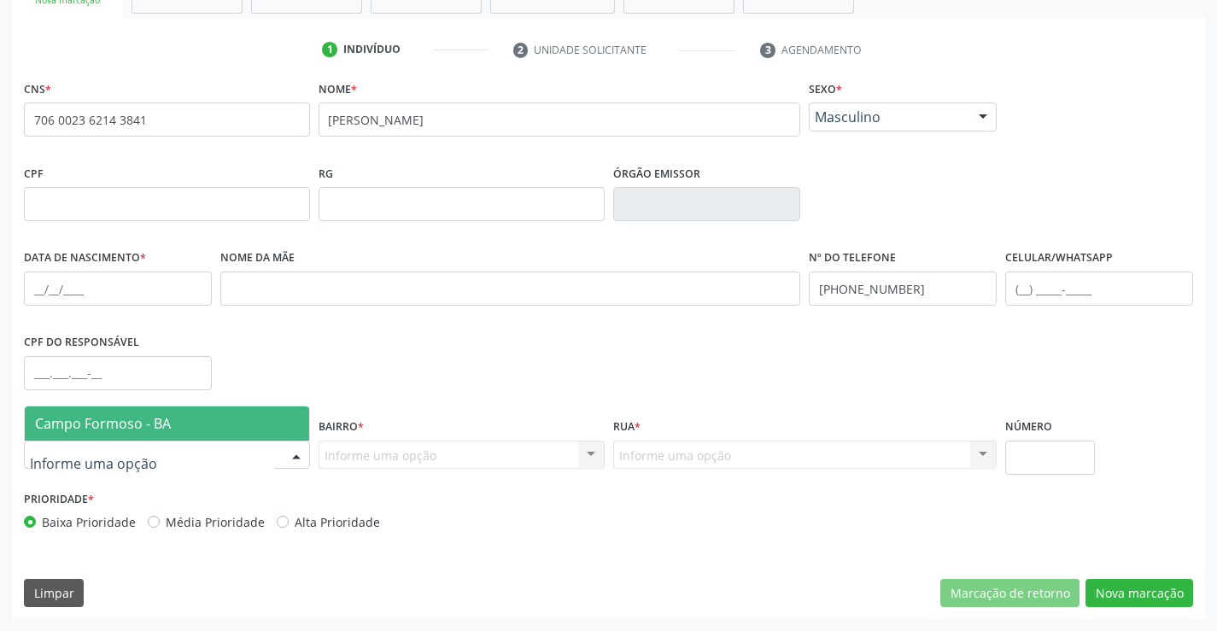
click at [195, 422] on span "Campo Formoso - BA" at bounding box center [167, 423] width 284 height 34
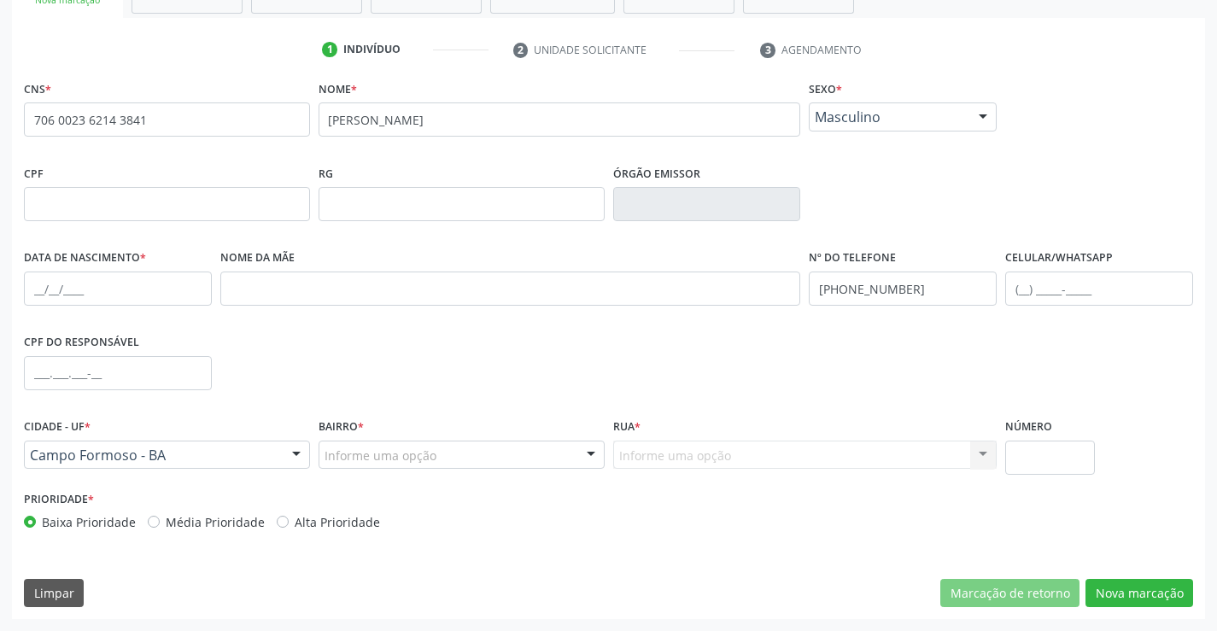
click at [492, 447] on div "Informe uma opção" at bounding box center [461, 455] width 286 height 29
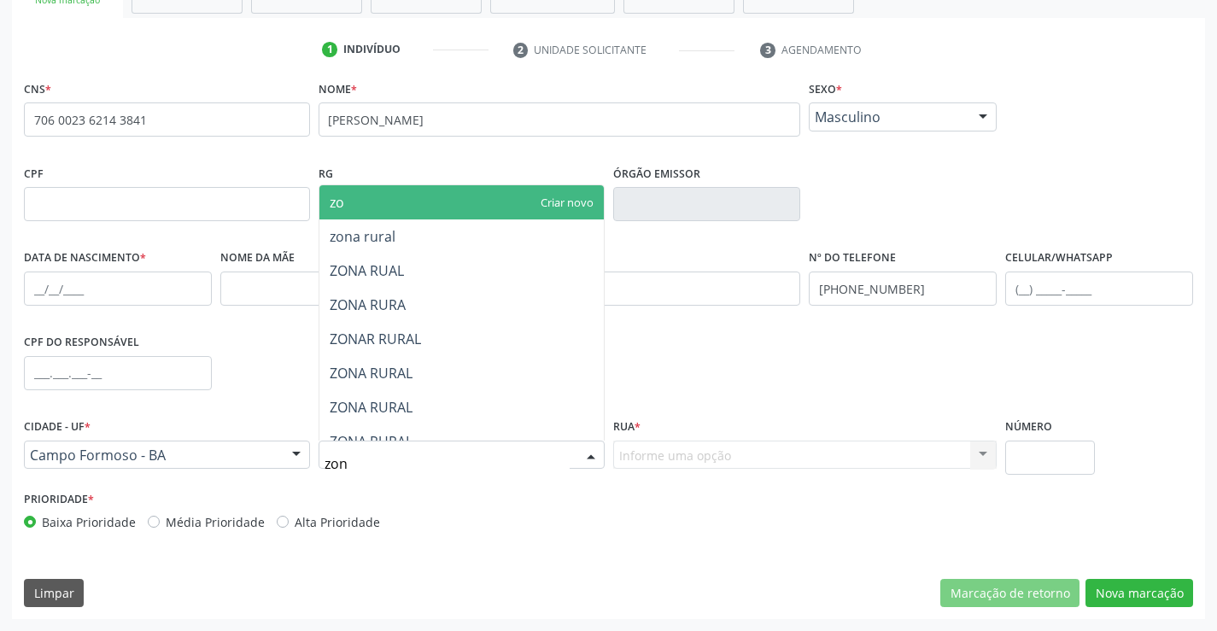
type input "zona"
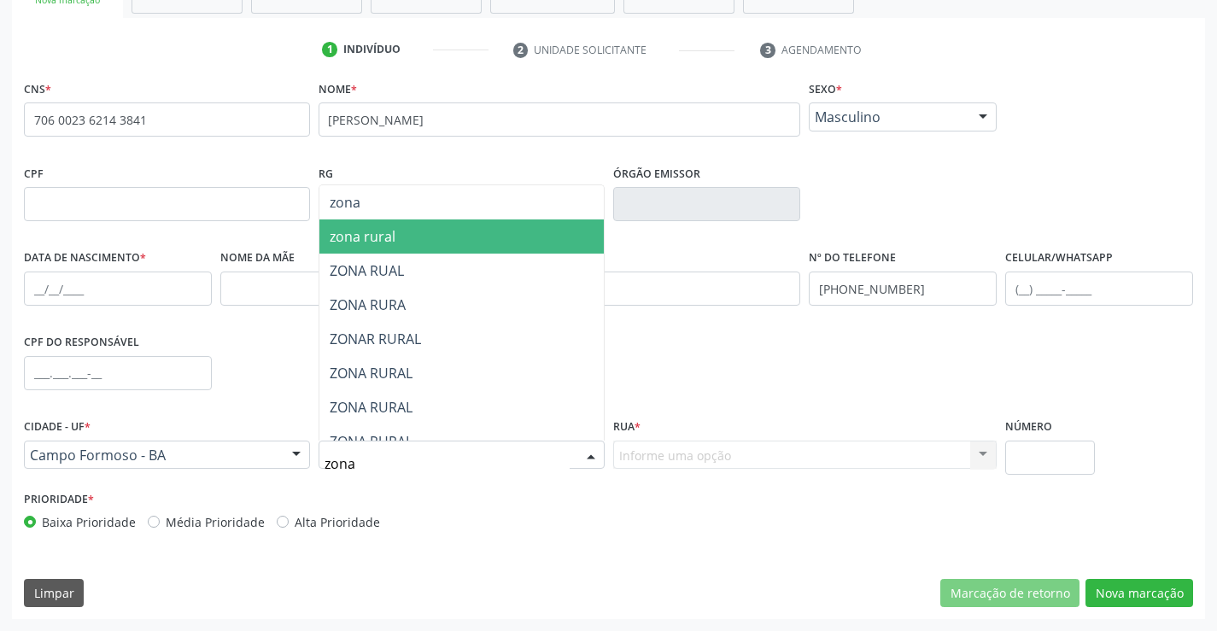
drag, startPoint x: 411, startPoint y: 244, endPoint x: 436, endPoint y: 244, distance: 25.6
click at [411, 244] on span "zona rural" at bounding box center [461, 236] width 284 height 34
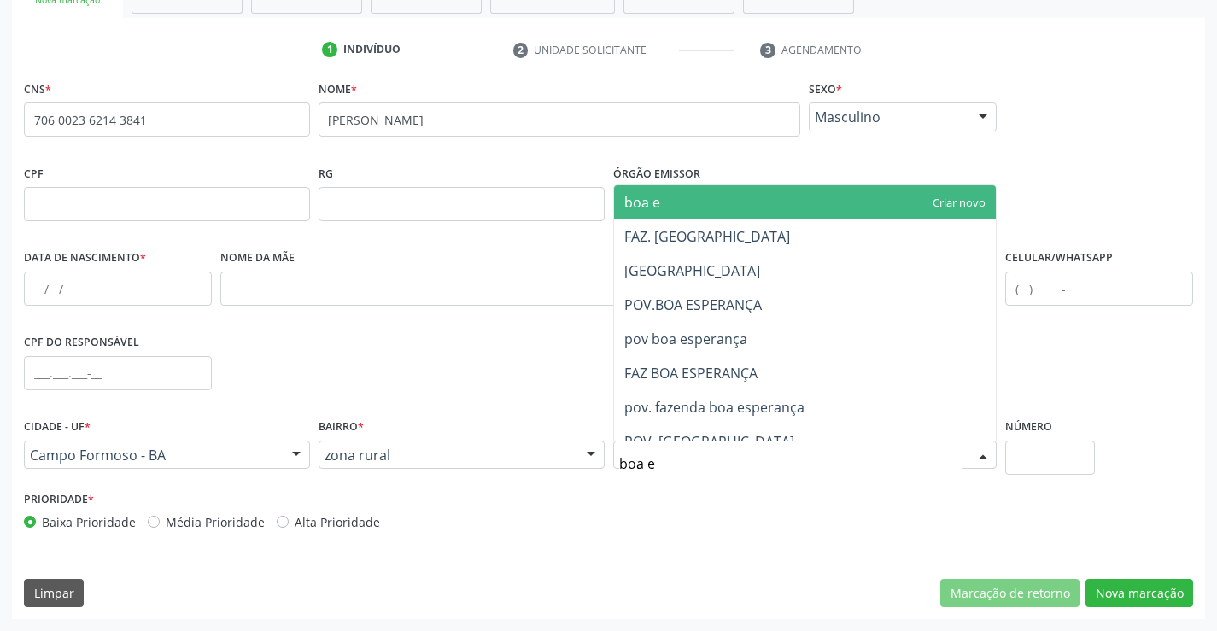
type input "boa es"
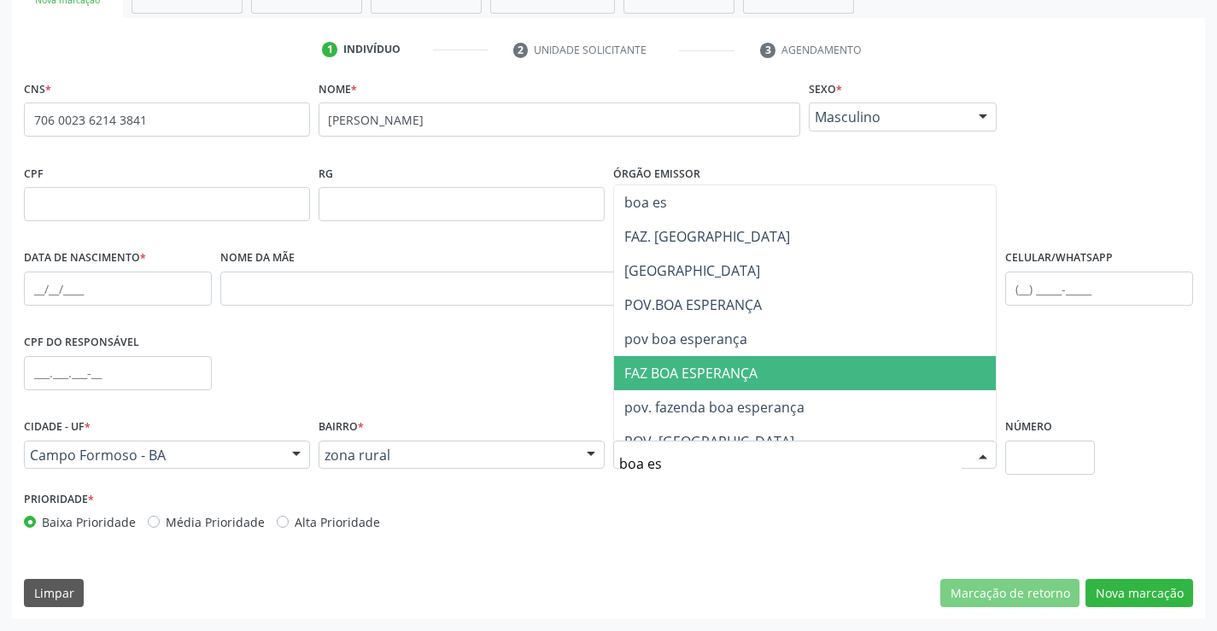
click at [704, 372] on span "FAZ BOA ESPERANÇA" at bounding box center [690, 373] width 133 height 19
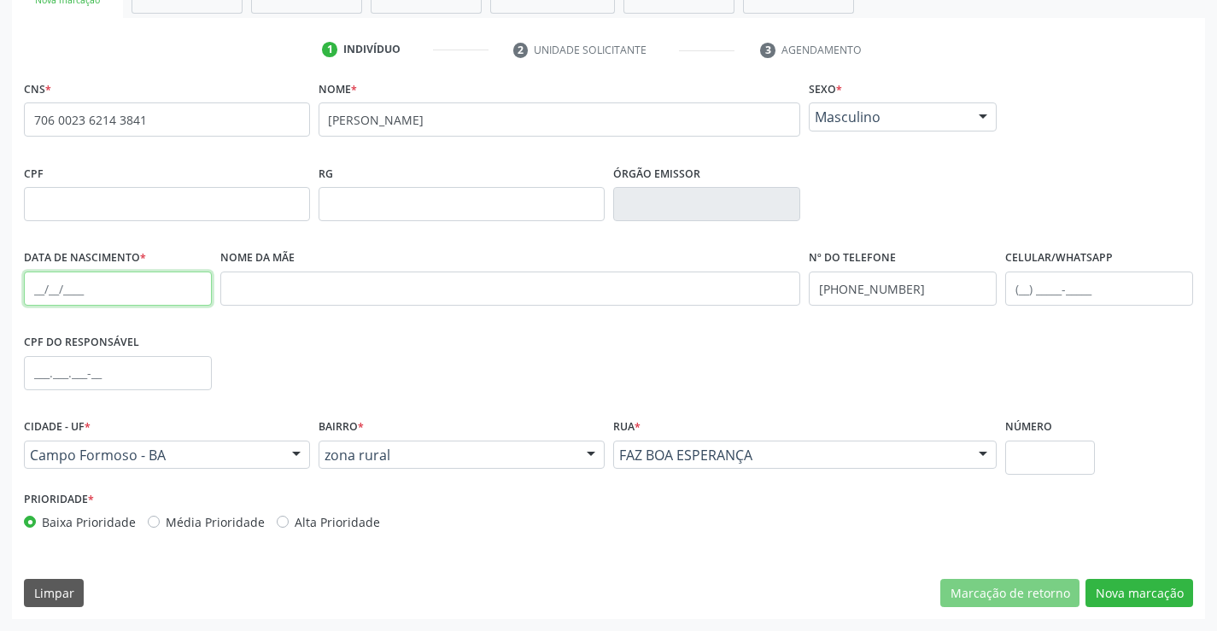
click at [86, 294] on input "text" at bounding box center [118, 289] width 188 height 34
type input "[DATE]"
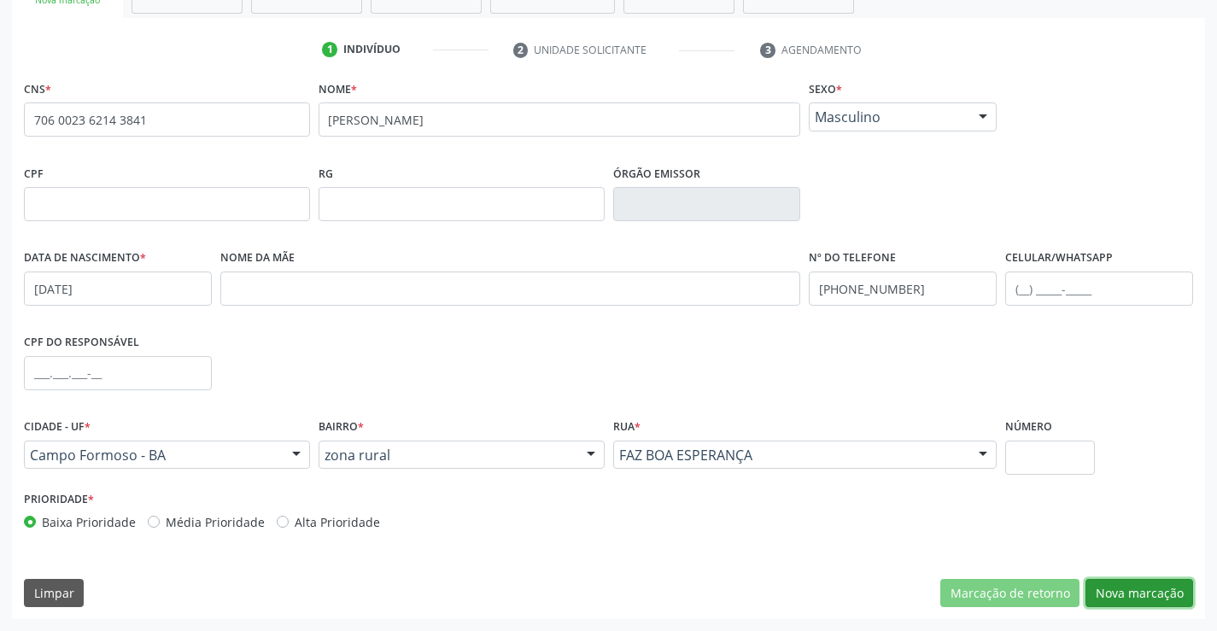
click at [1111, 590] on button "Nova marcação" at bounding box center [1139, 593] width 108 height 29
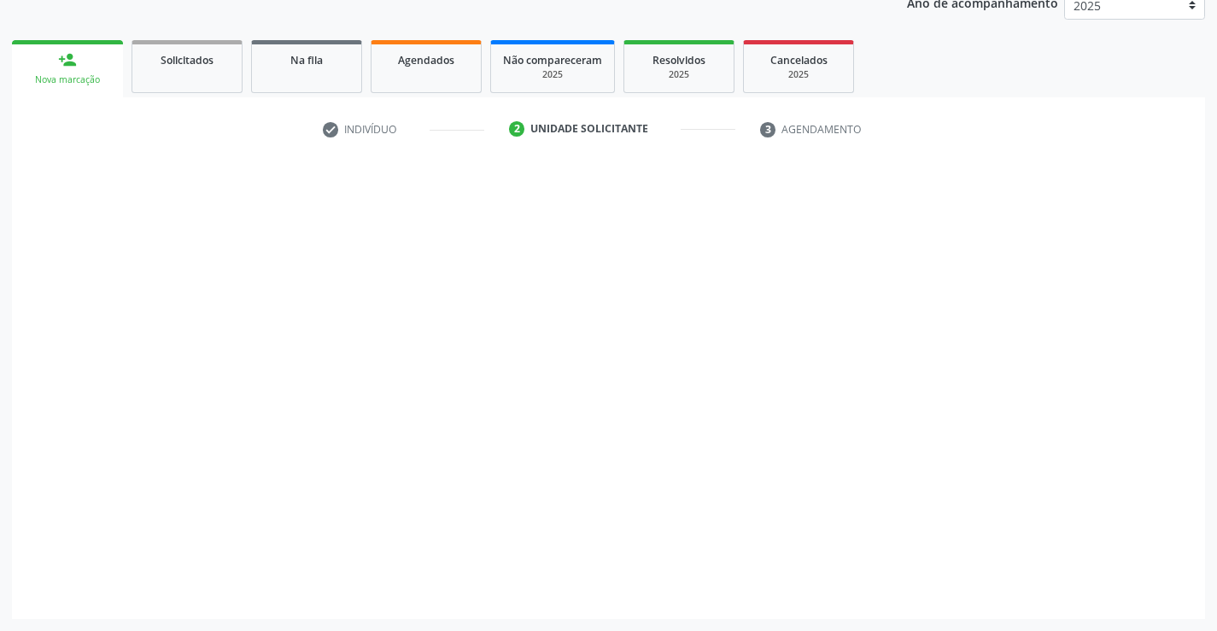
scroll to position [215, 0]
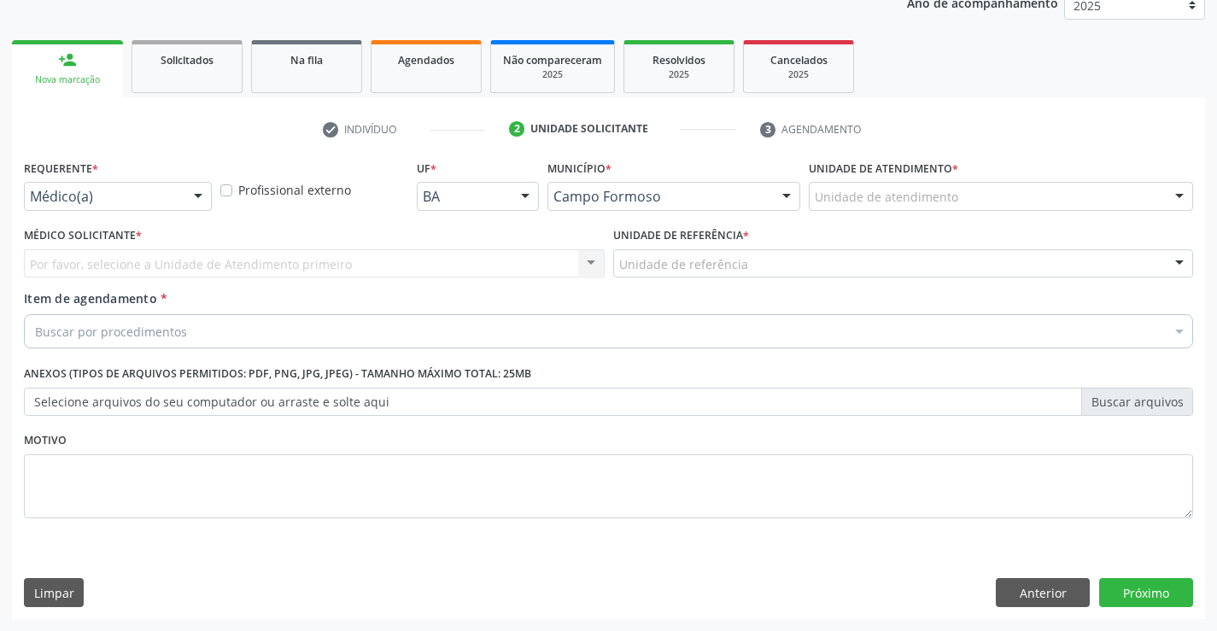
click at [135, 178] on div "Requerente * Médico(a) Médico(a) Enfermeiro(a) Paciente Nenhum resultado encont…" at bounding box center [118, 182] width 188 height 55
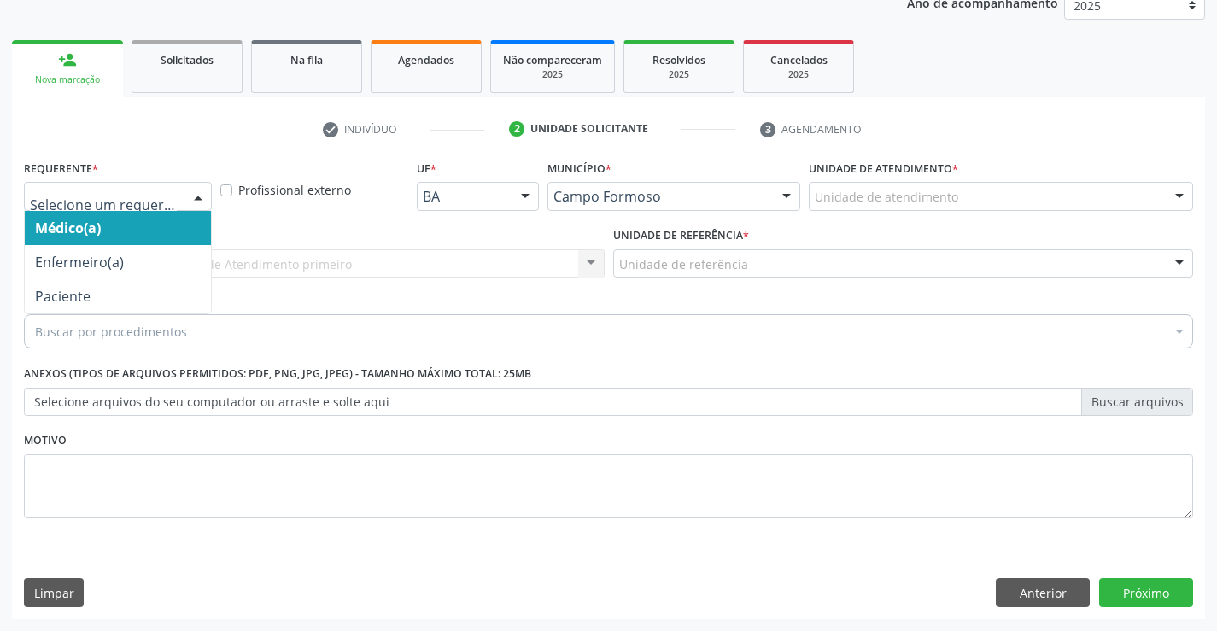
click at [123, 206] on div at bounding box center [118, 196] width 188 height 29
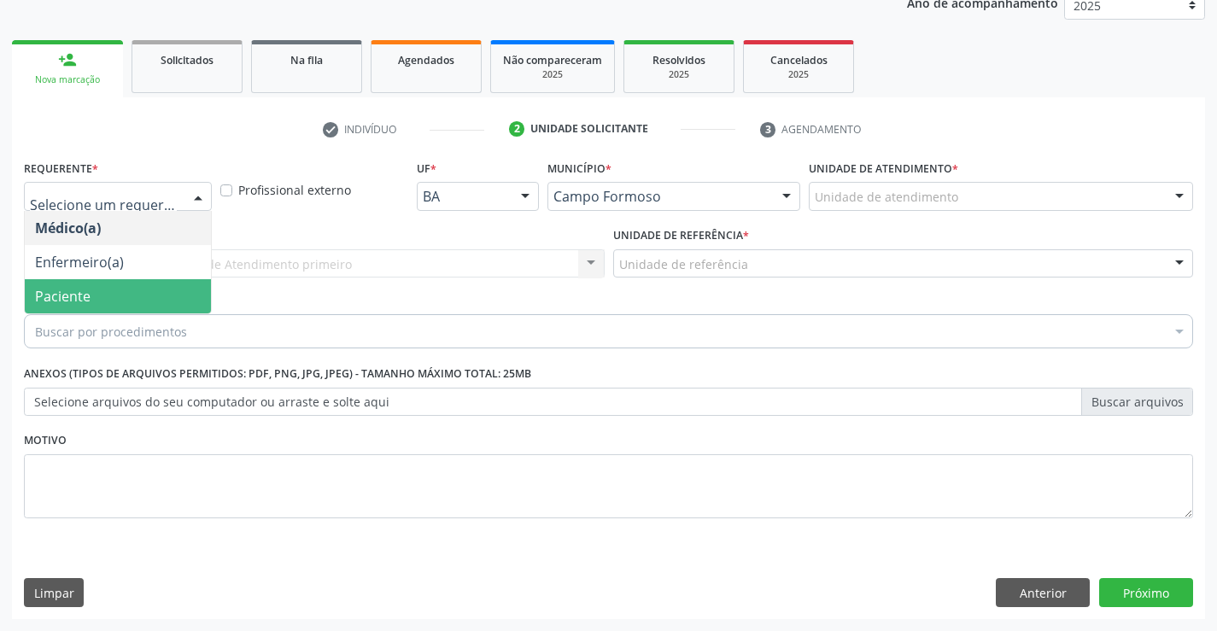
click at [91, 298] on span "Paciente" at bounding box center [118, 296] width 186 height 34
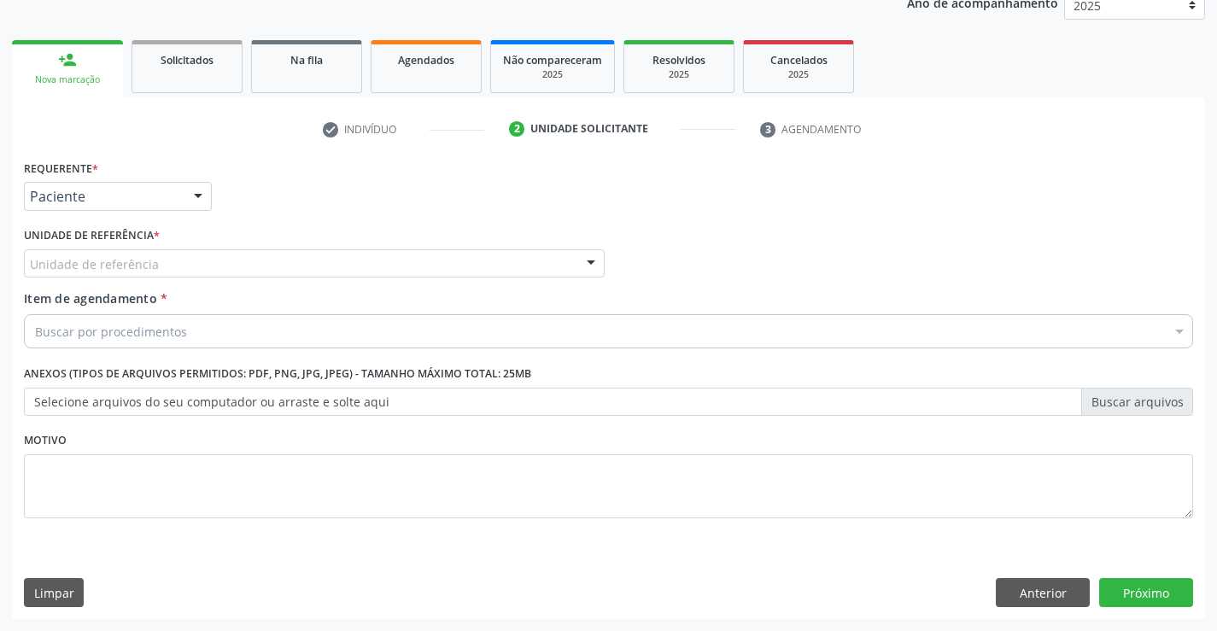
drag, startPoint x: 137, startPoint y: 260, endPoint x: 161, endPoint y: 327, distance: 71.3
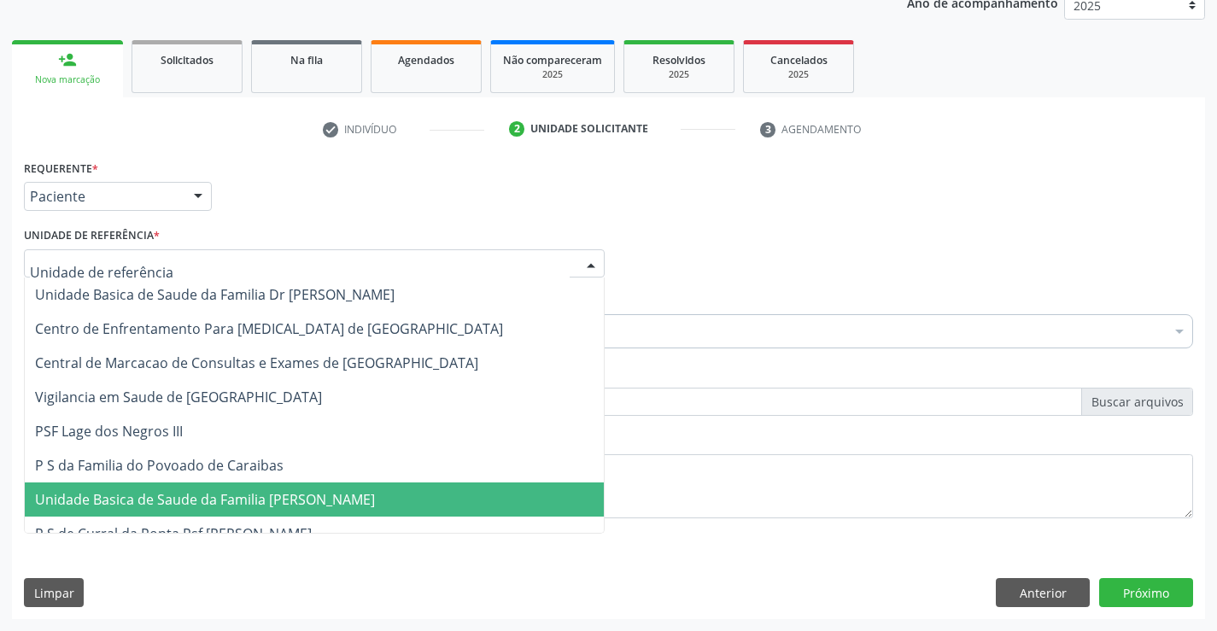
click at [223, 500] on span "Unidade Basica de Saude da Familia [PERSON_NAME]" at bounding box center [205, 499] width 340 height 19
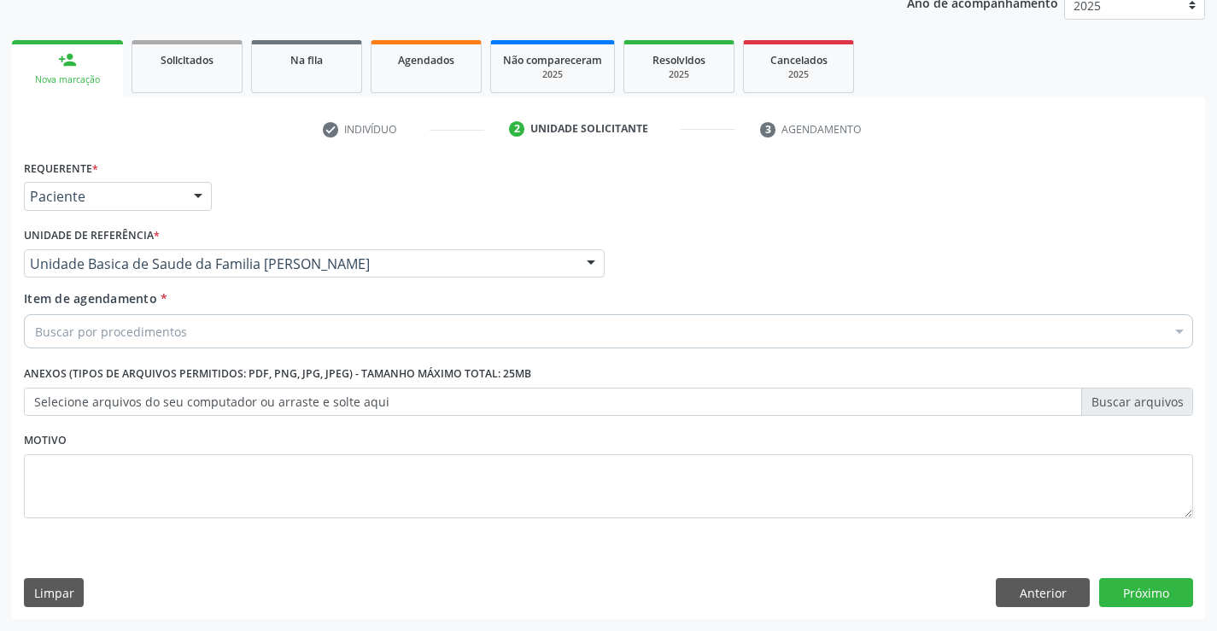
click at [205, 324] on div "Buscar por procedimentos" at bounding box center [608, 331] width 1169 height 34
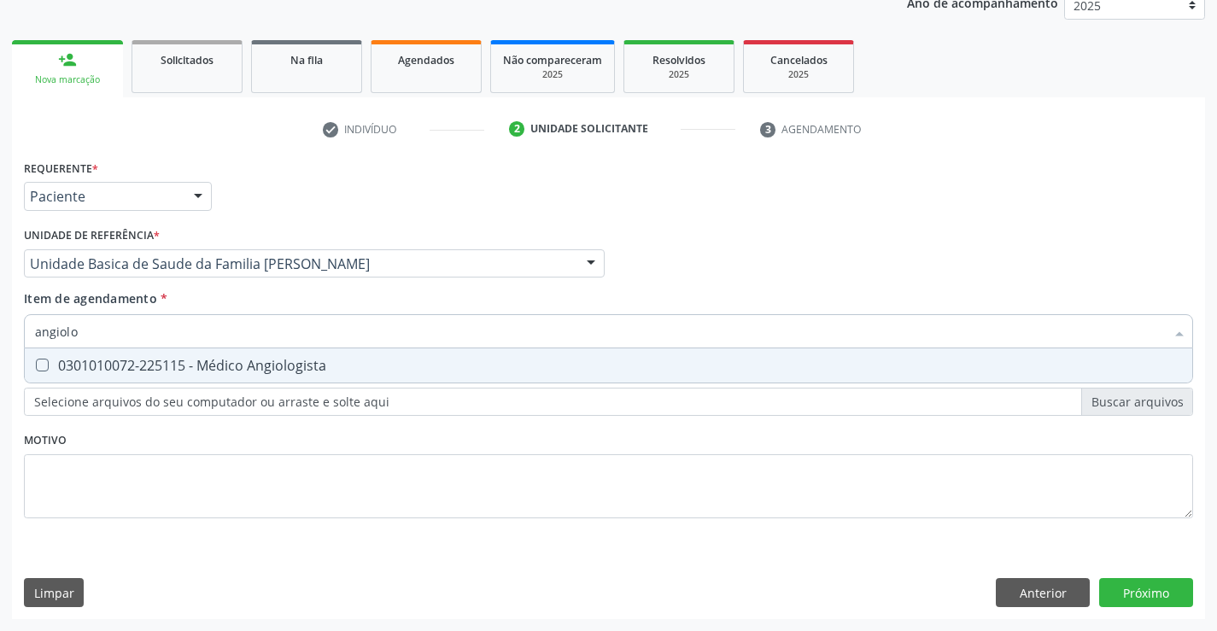
click at [203, 384] on div "Requerente * Paciente Médico(a) Enfermeiro(a) Paciente Nenhum resultado encontr…" at bounding box center [608, 348] width 1169 height 387
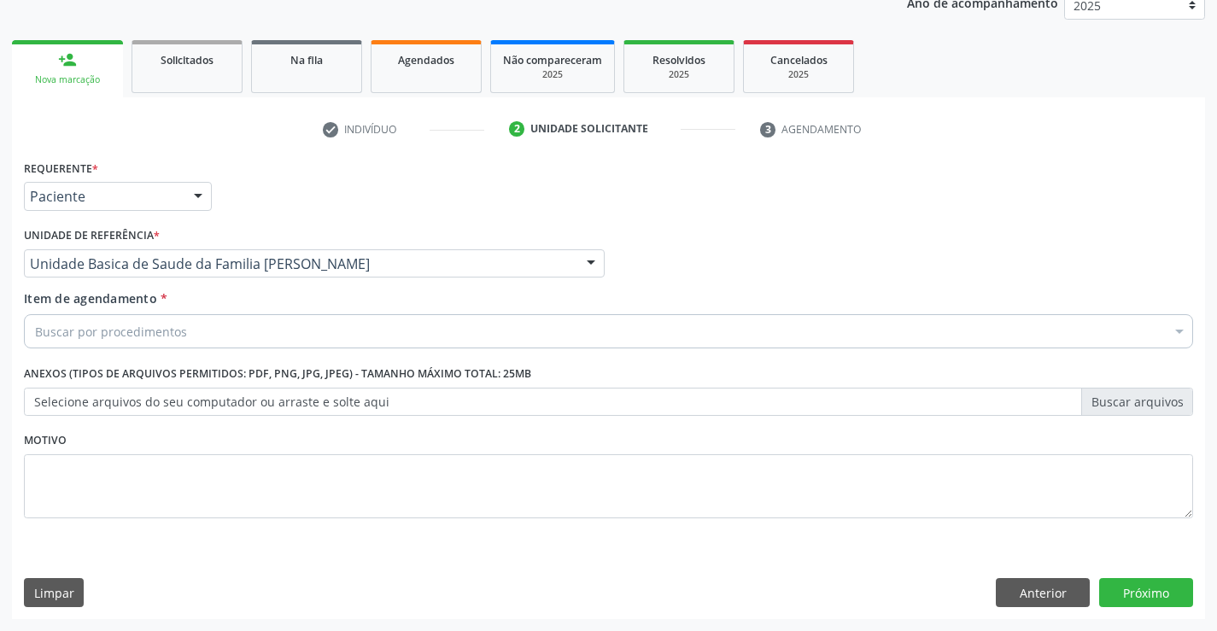
click at [205, 373] on label "Anexos (Tipos de arquivos permitidos: PDF, PNG, JPG, JPEG) - Tamanho máximo tot…" at bounding box center [277, 374] width 507 height 26
click at [205, 335] on div "Buscar por procedimentos" at bounding box center [608, 331] width 1169 height 34
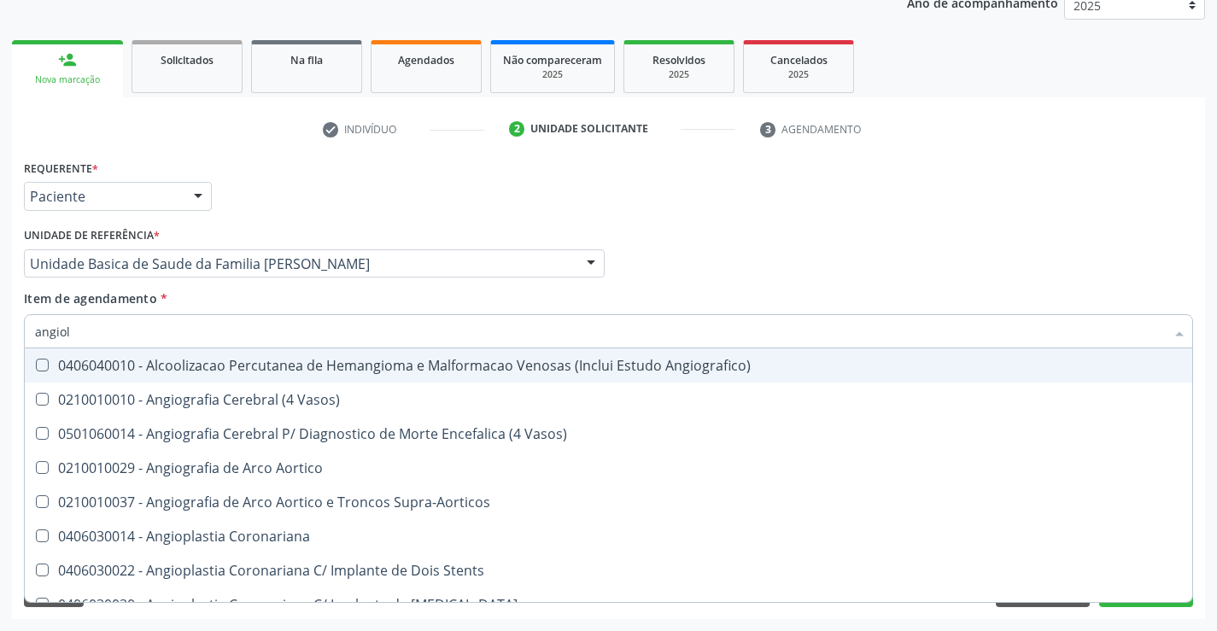
type input "angiolo"
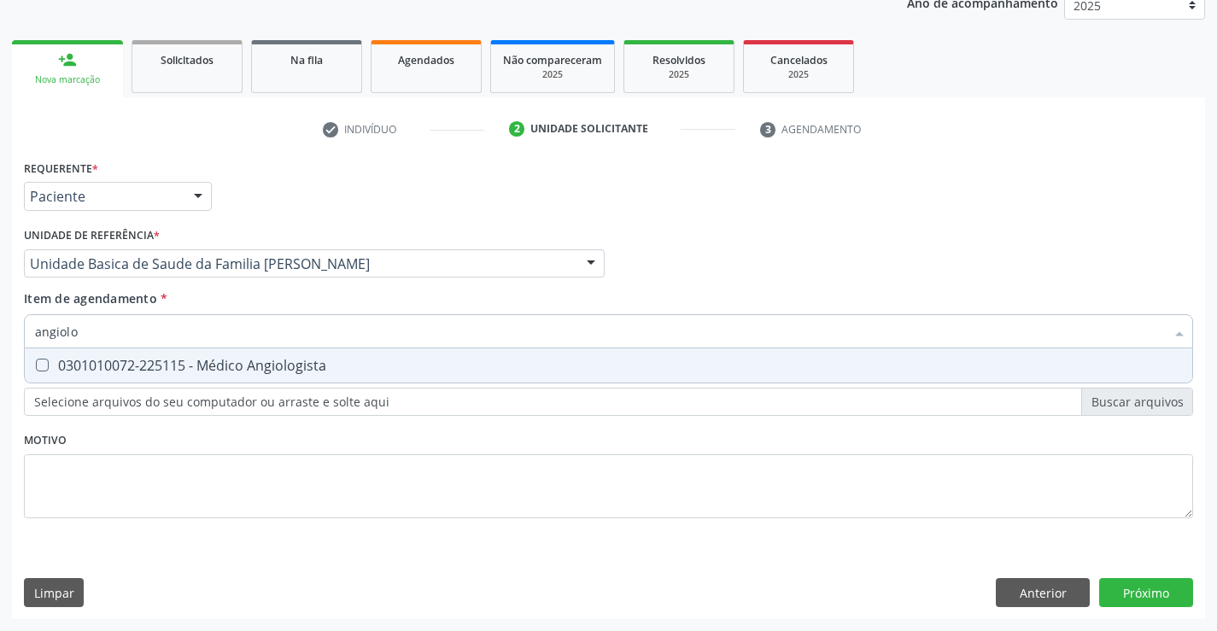
drag, startPoint x: 205, startPoint y: 375, endPoint x: 293, endPoint y: 266, distance: 139.6
click at [205, 372] on span "0301010072-225115 - Médico Angiologista" at bounding box center [608, 365] width 1167 height 34
checkbox Angiologista "true"
click at [324, 213] on div "Requerente * Paciente Médico(a) Enfermeiro(a) Paciente Nenhum resultado encontr…" at bounding box center [608, 188] width 1177 height 67
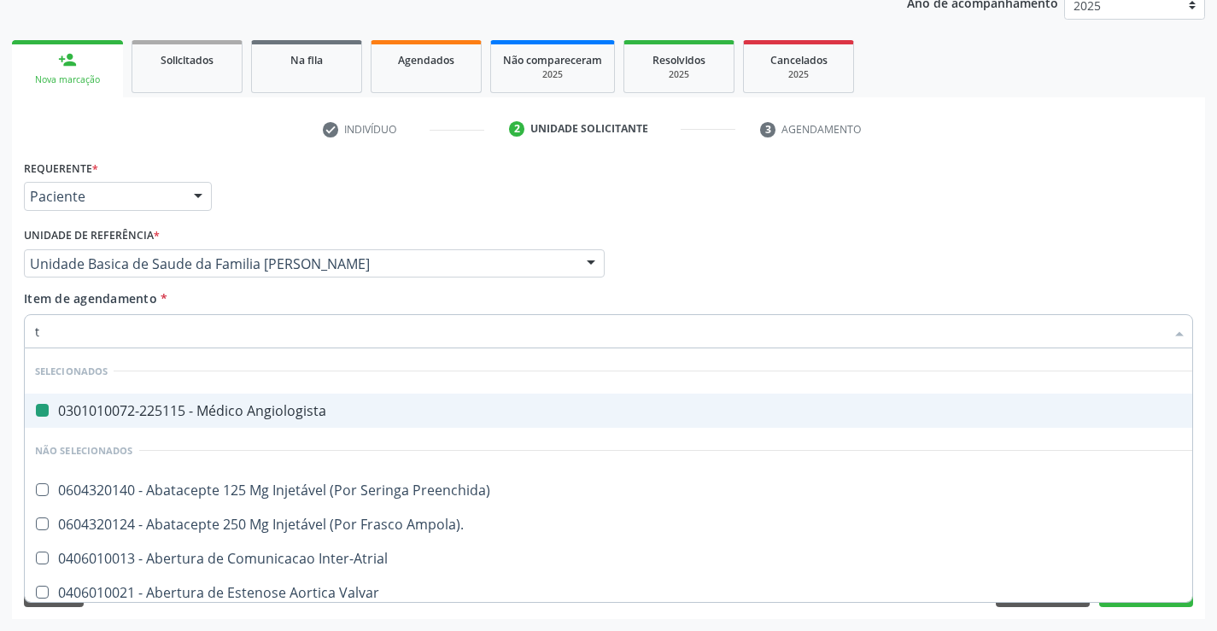
type input "to"
checkbox Angiologista "false"
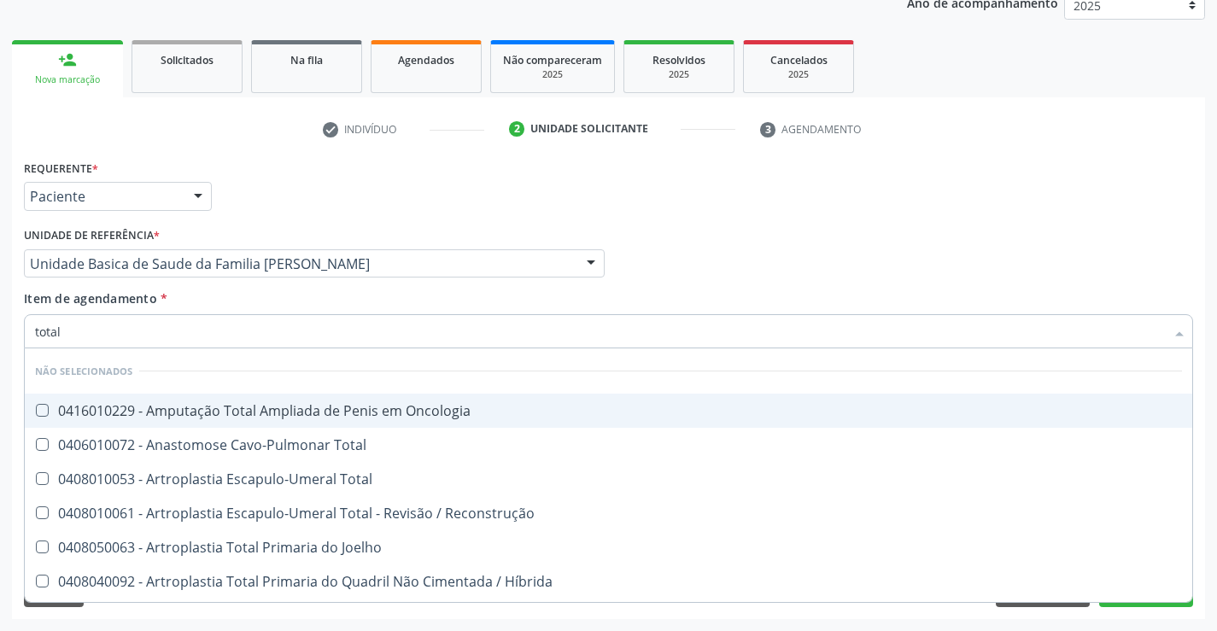
type input "tota"
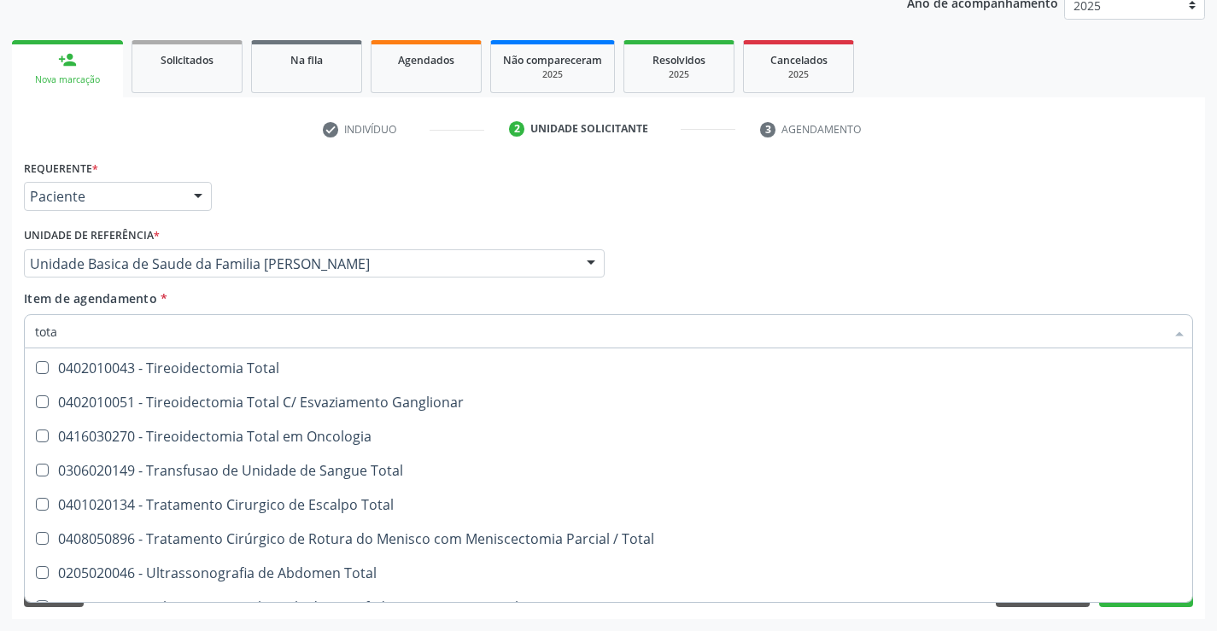
scroll to position [2968, 0]
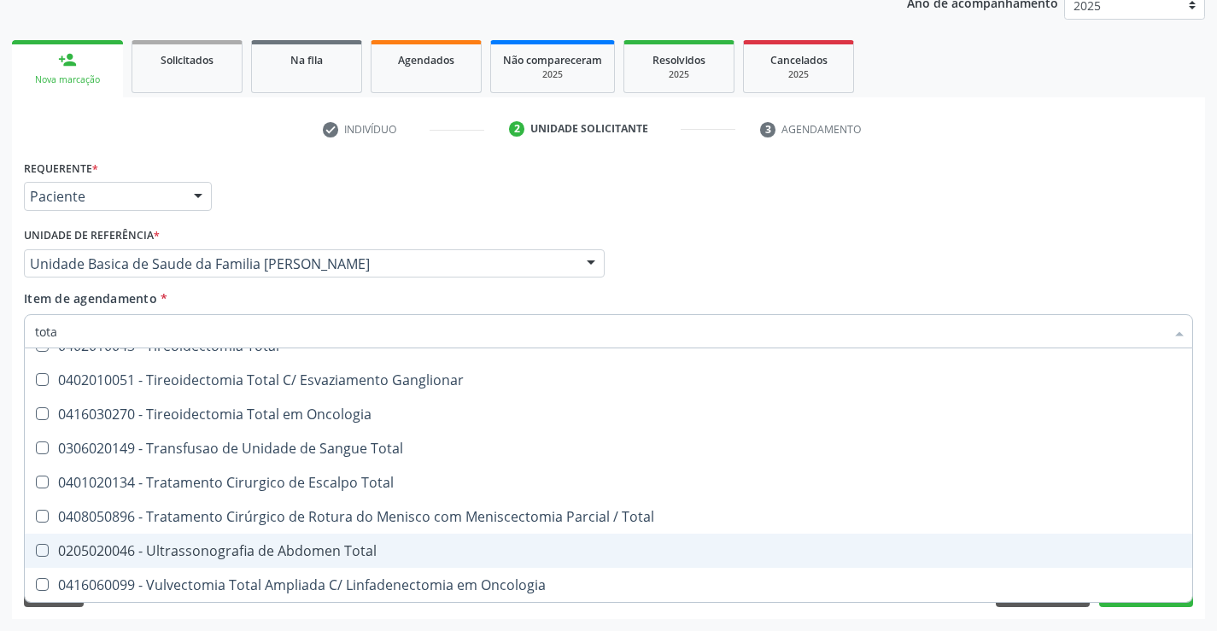
click at [331, 555] on div "0205020046 - Ultrassonografia de Abdomen Total" at bounding box center [608, 551] width 1147 height 14
checkbox Total "true"
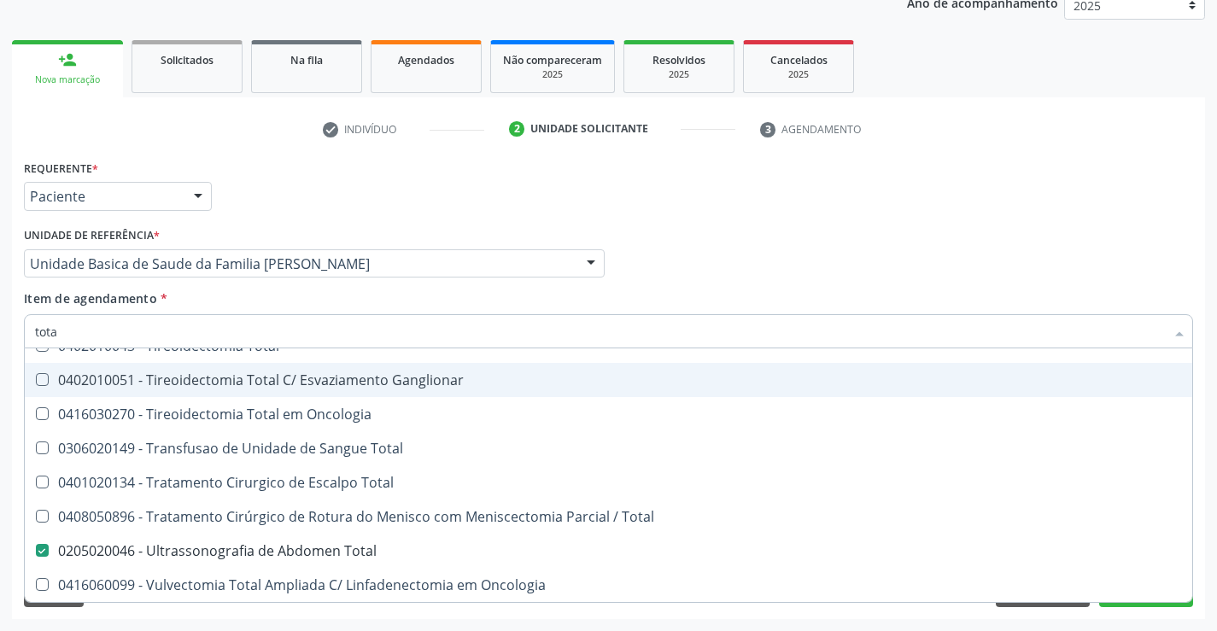
click at [856, 225] on div "Médico Solicitante Por favor, selecione a Unidade de Atendimento primeiro Nenhu…" at bounding box center [608, 256] width 1177 height 67
checkbox Oncologia "true"
checkbox Total "true"
checkbox Total "false"
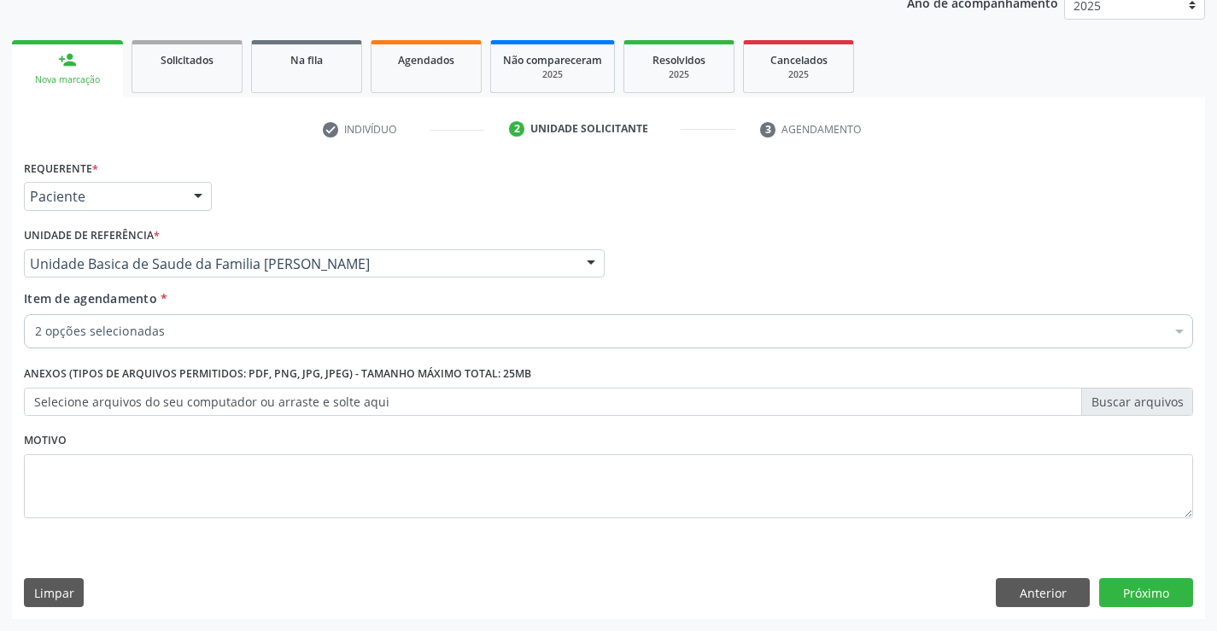
scroll to position [0, 0]
click at [1146, 590] on button "Próximo" at bounding box center [1146, 592] width 94 height 29
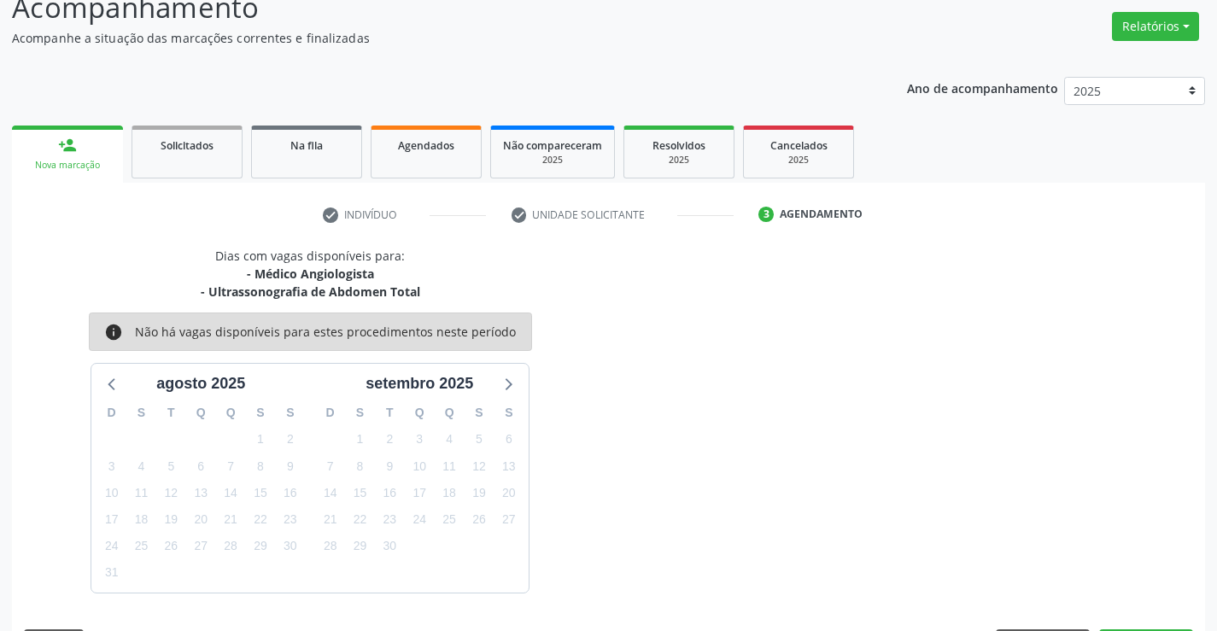
scroll to position [180, 0]
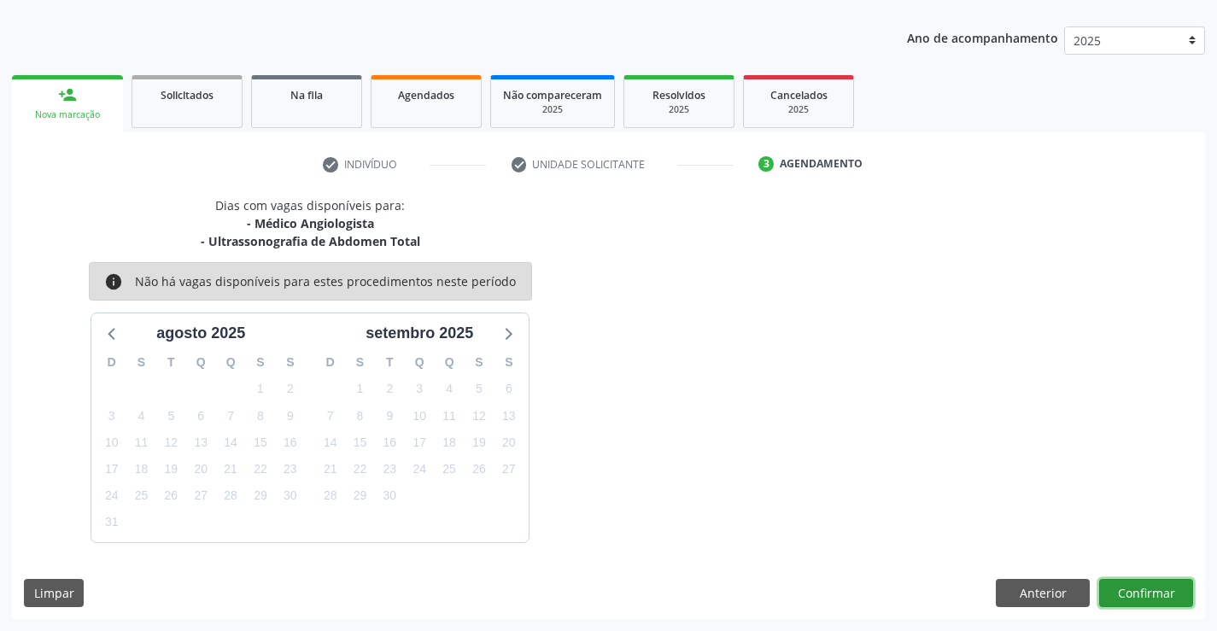
click at [1142, 598] on button "Confirmar" at bounding box center [1146, 593] width 94 height 29
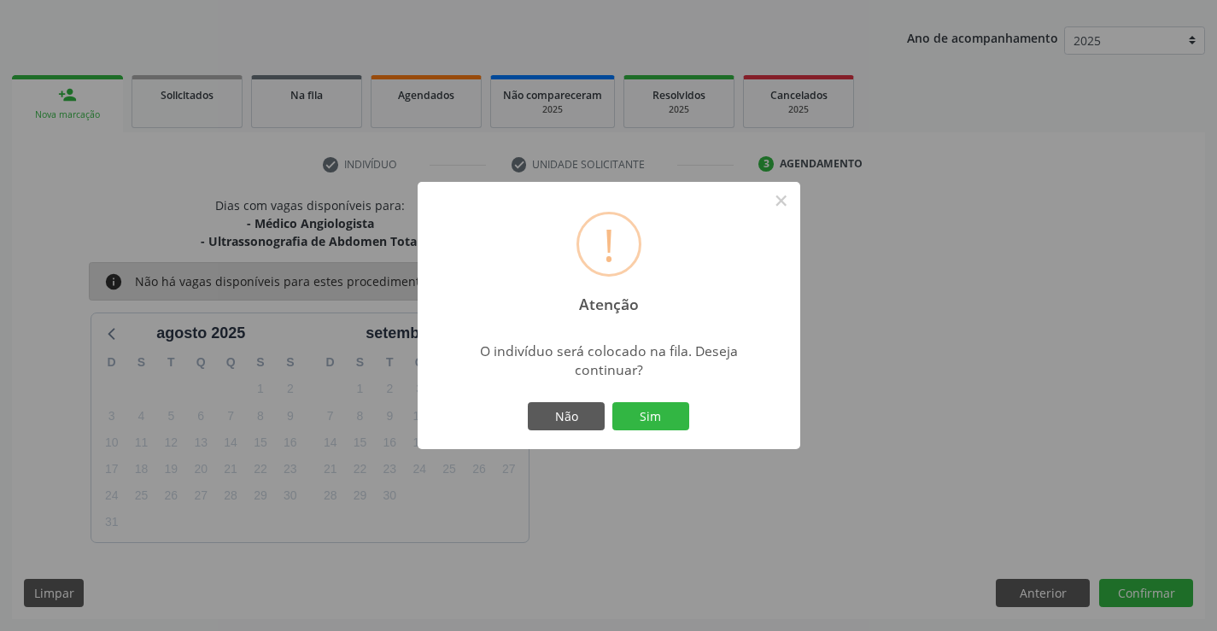
click at [665, 400] on div "Não Sim" at bounding box center [608, 417] width 169 height 36
click at [665, 418] on button "Sim" at bounding box center [650, 416] width 77 height 29
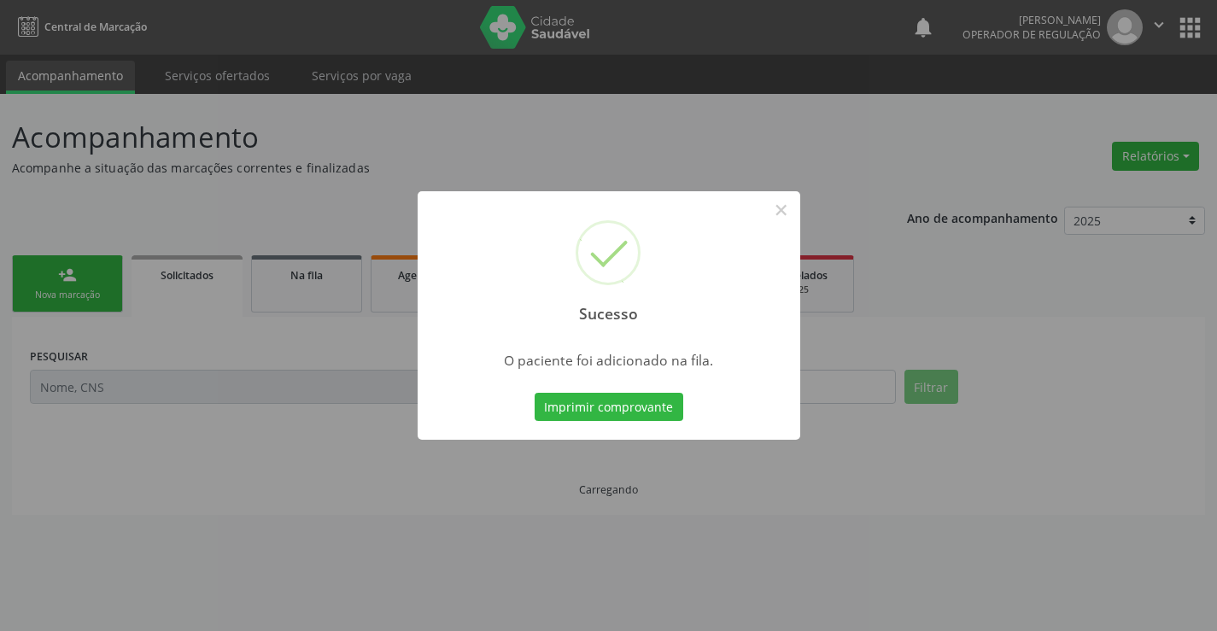
scroll to position [0, 0]
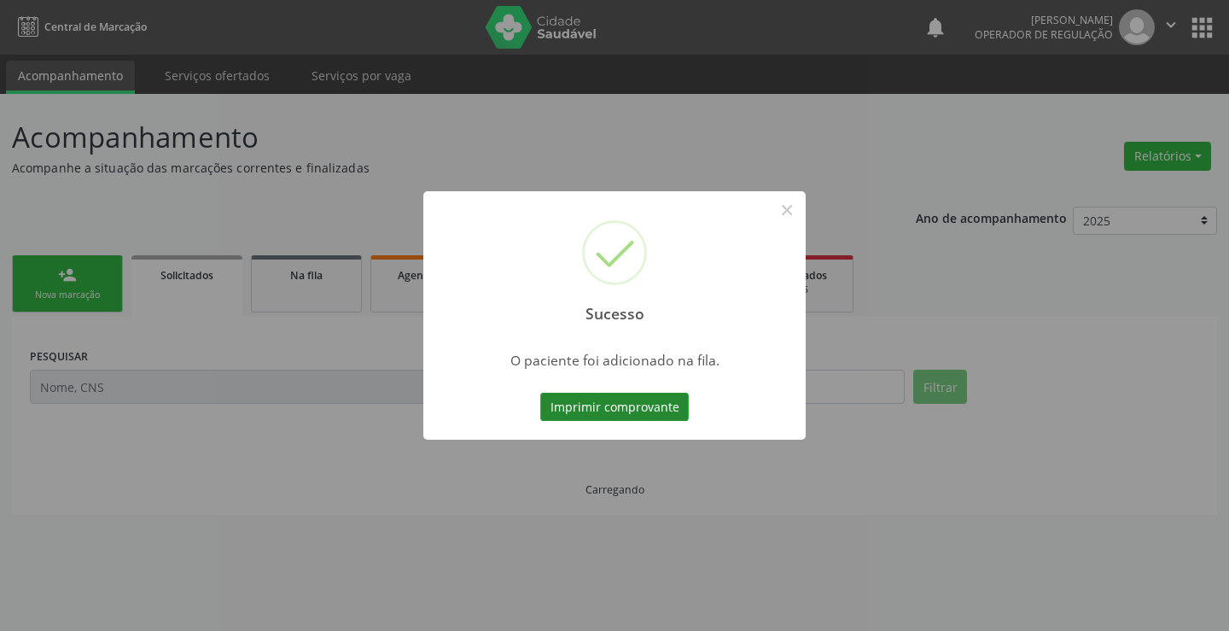
click at [648, 420] on button "Imprimir comprovante" at bounding box center [614, 407] width 149 height 29
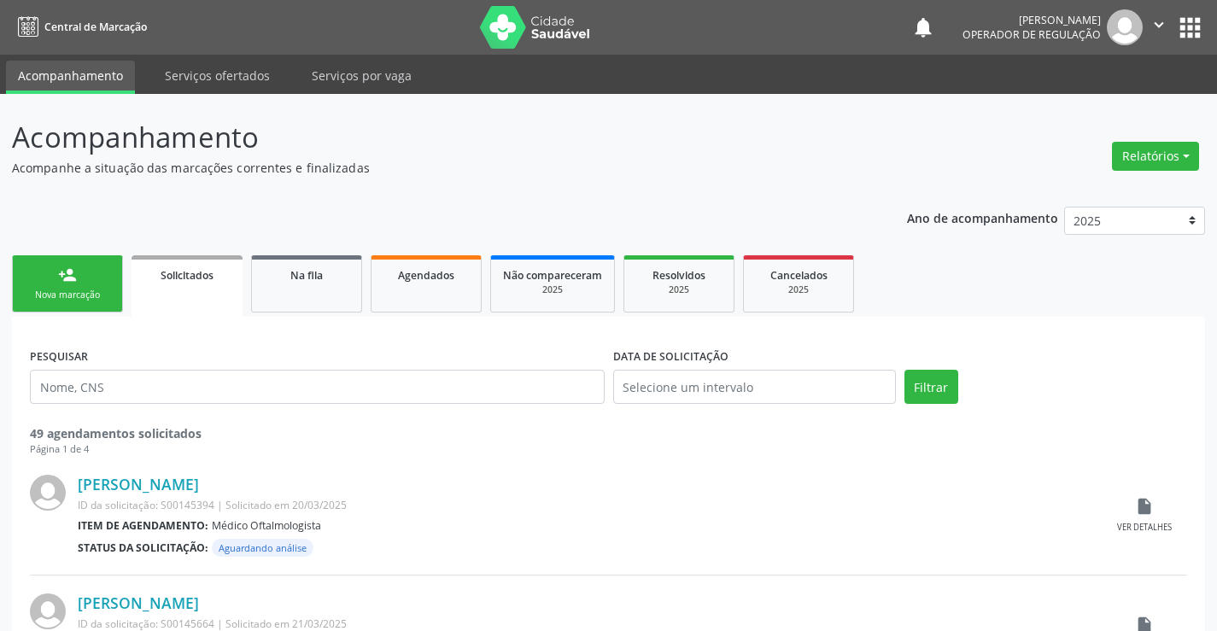
click at [628, 166] on p "Acompanhe a situação das marcações correntes e finalizadas" at bounding box center [429, 168] width 835 height 18
